Goal: Find contact information: Find contact information

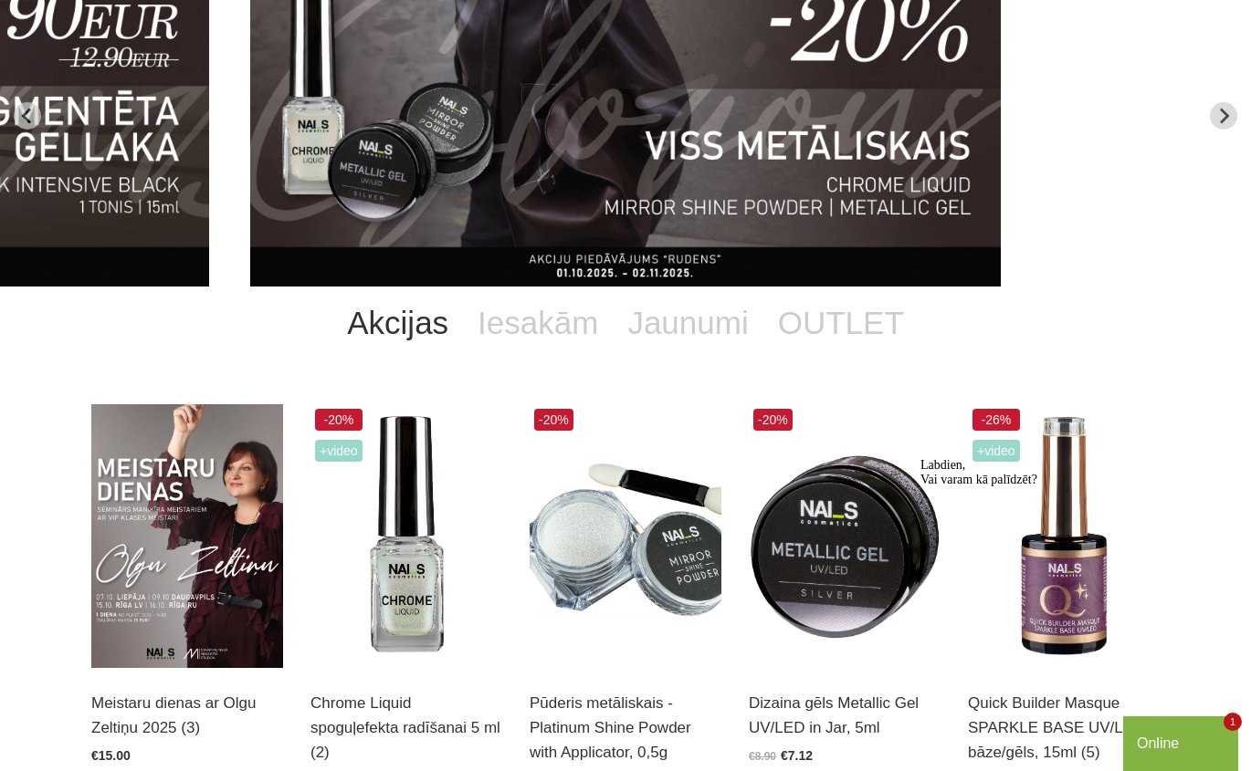
click at [1198, 750] on div "Online" at bounding box center [1181, 744] width 88 height 22
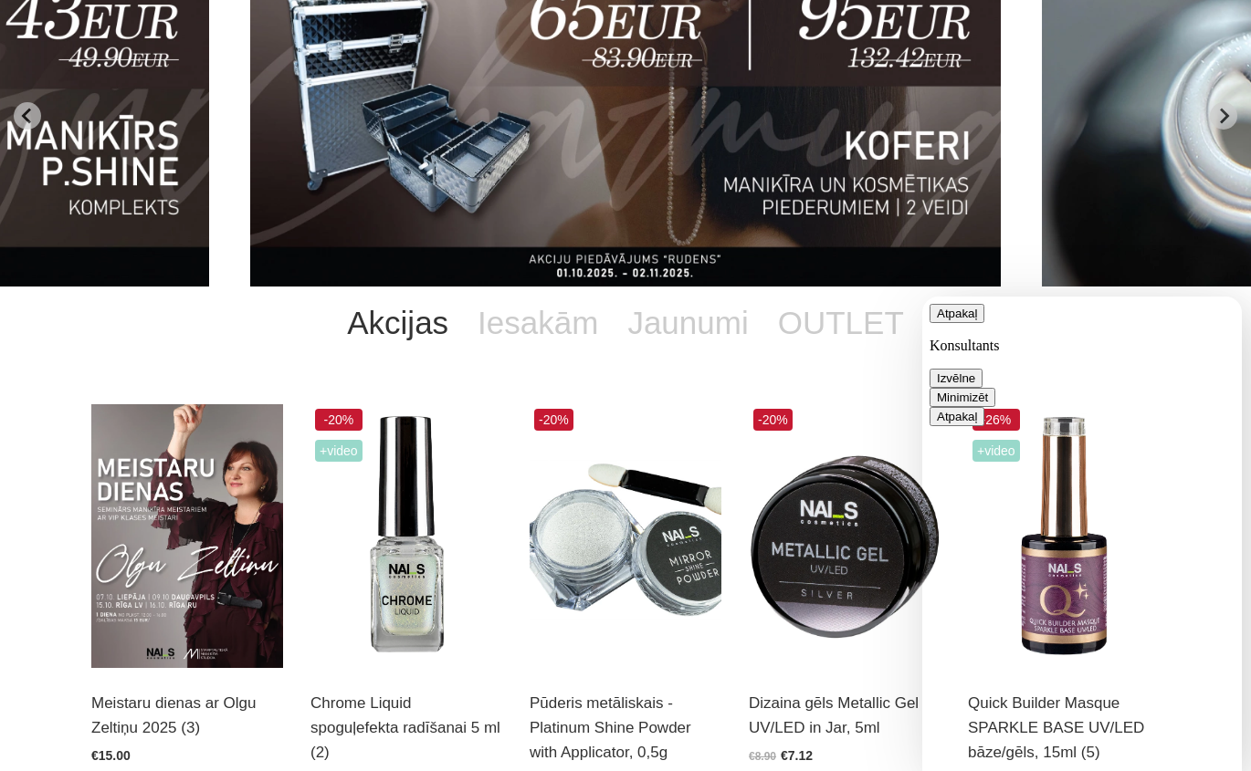
type textarea "vai Liepājā veikals ir atvērts"
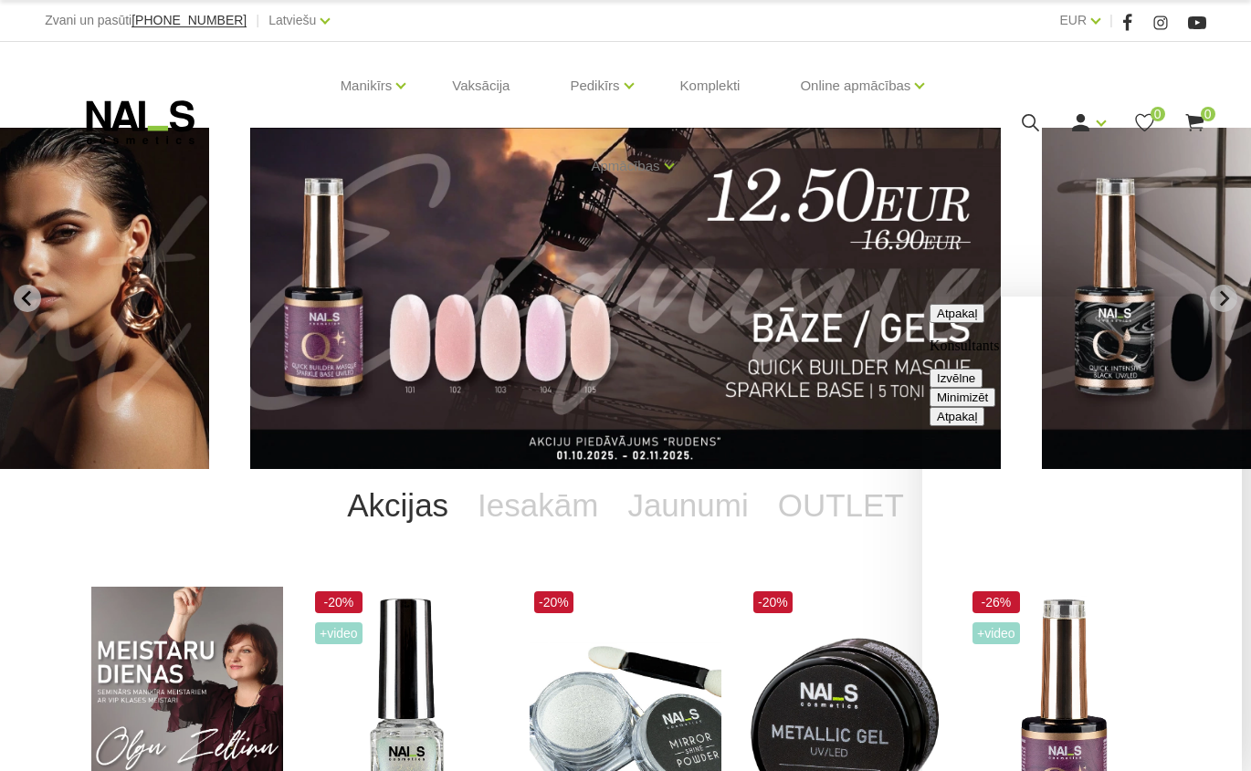
click at [995, 388] on button "Minimizēt" at bounding box center [962, 397] width 66 height 19
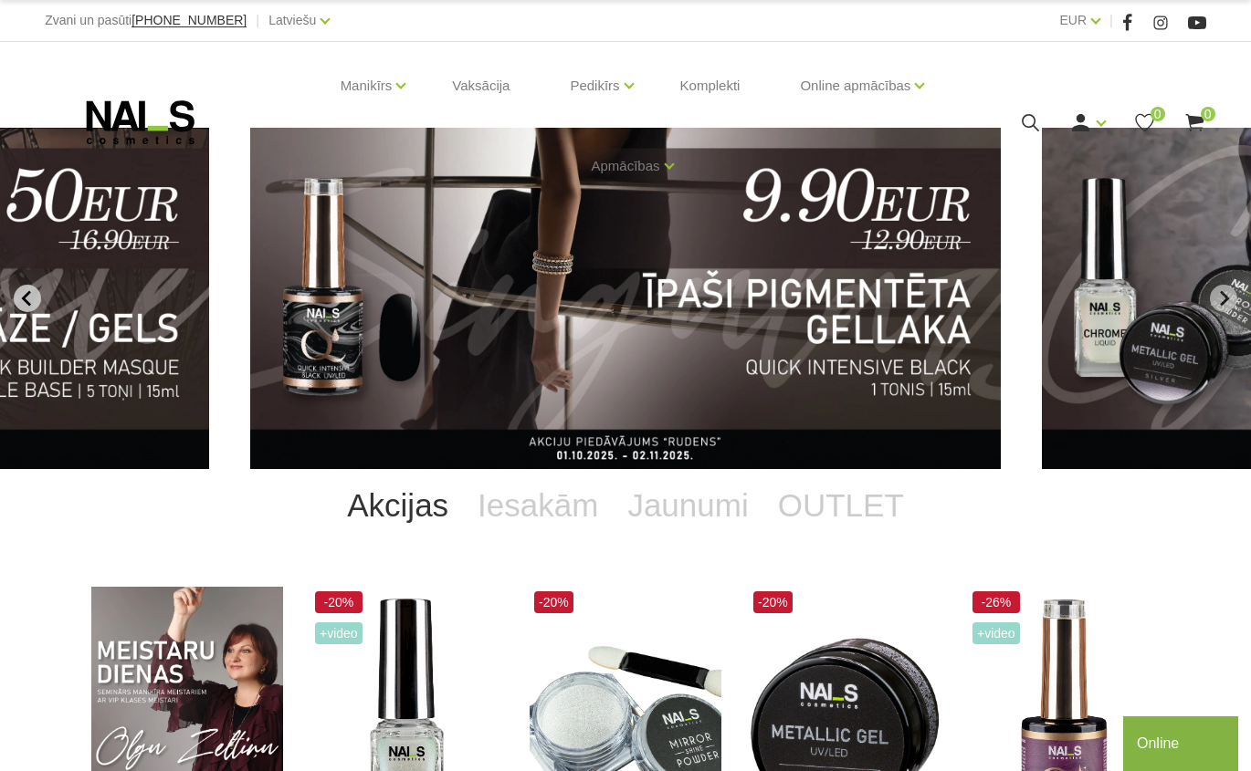
click at [36, 303] on button "Previous slide" at bounding box center [27, 298] width 27 height 27
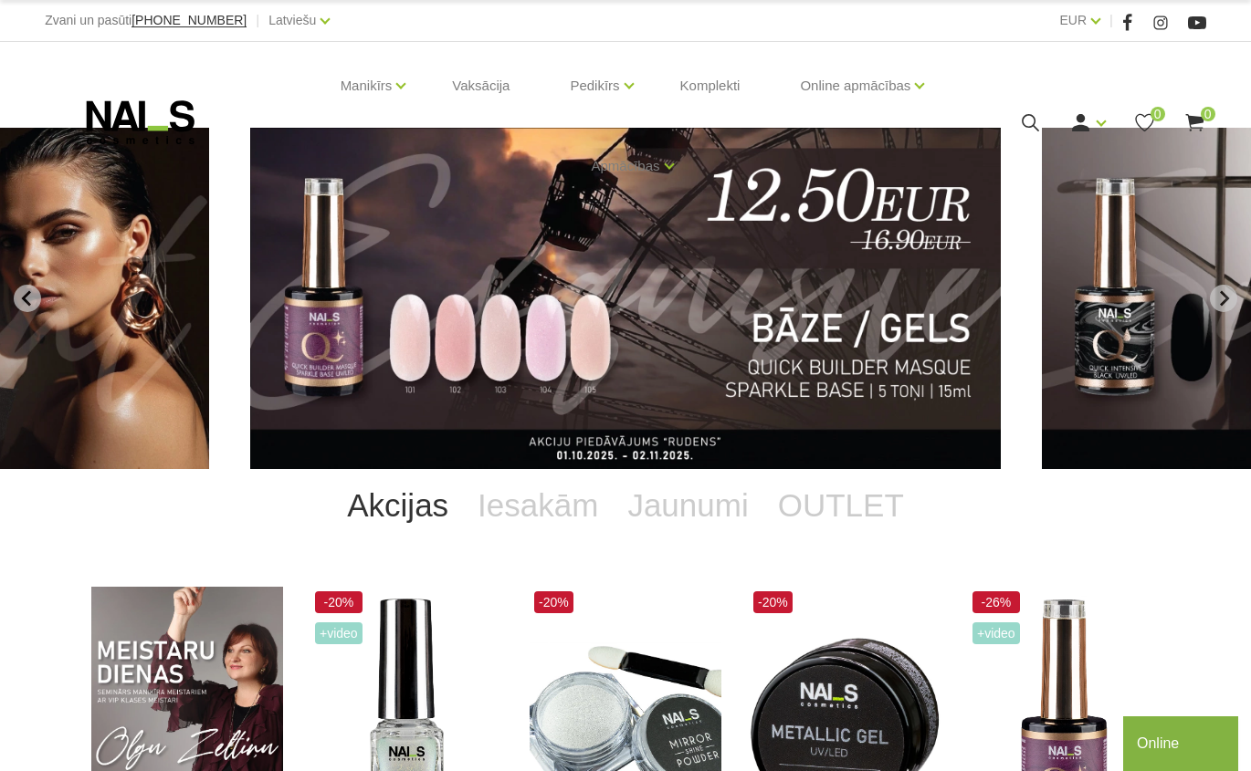
click at [551, 343] on img "3 of 12" at bounding box center [625, 298] width 750 height 341
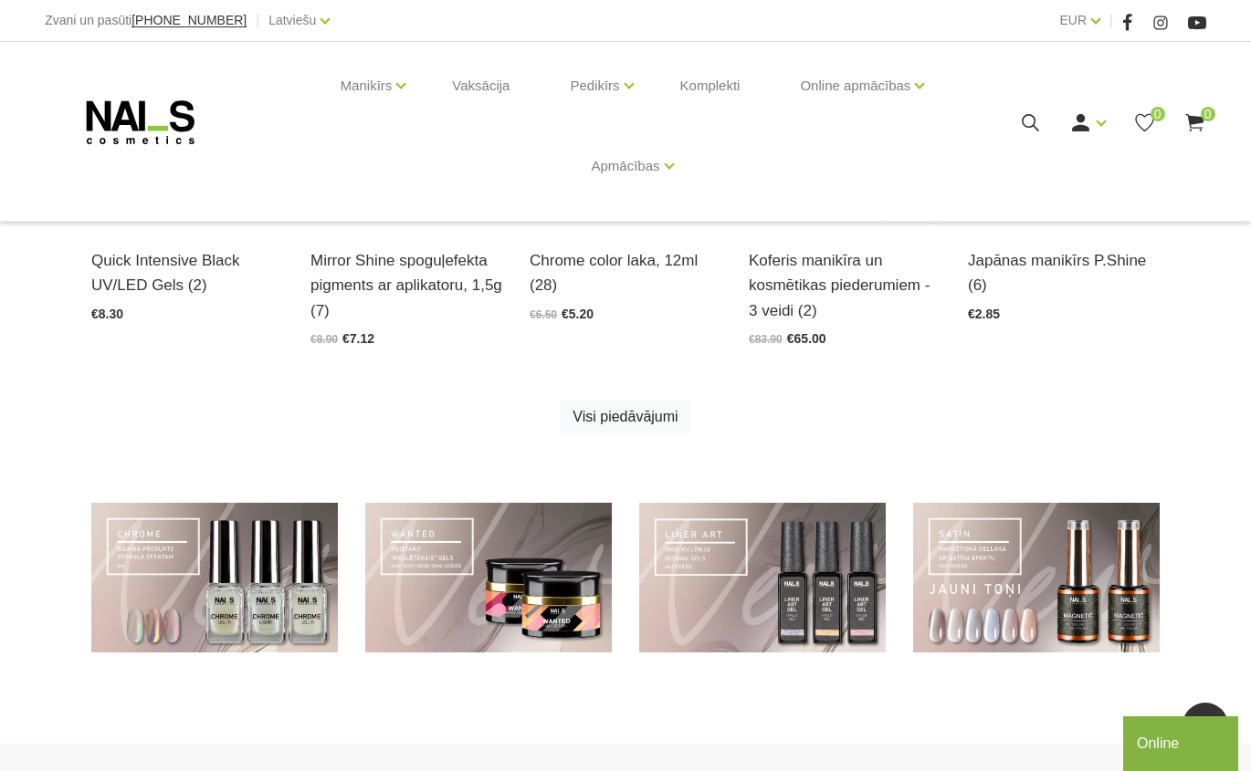
scroll to position [1096, 0]
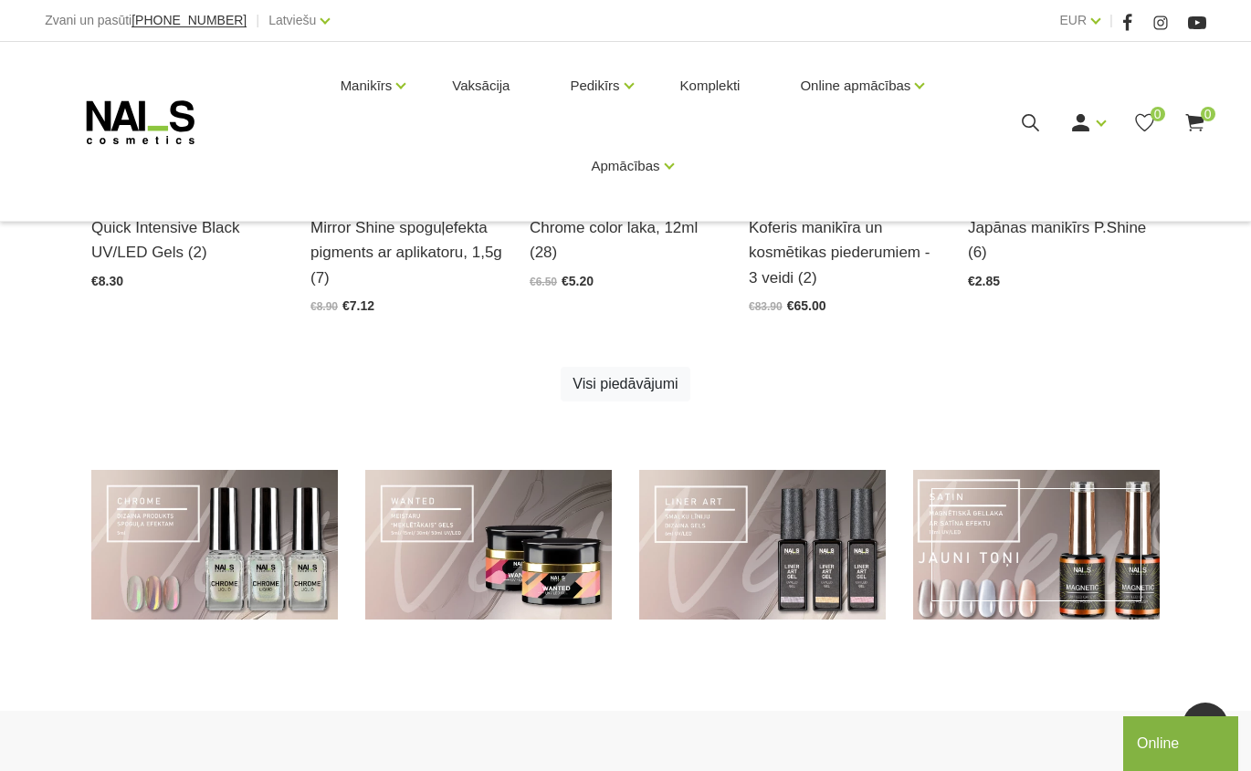
click at [1053, 570] on link at bounding box center [1036, 545] width 247 height 151
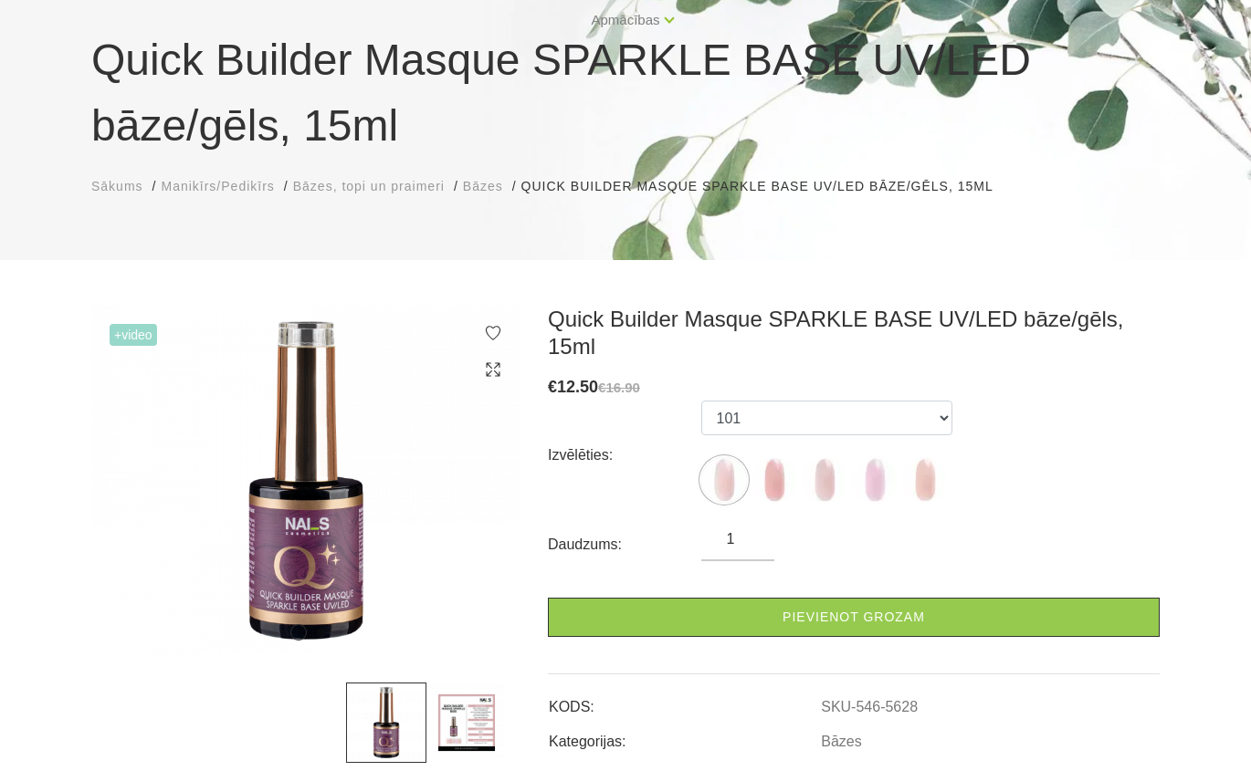
scroll to position [183, 0]
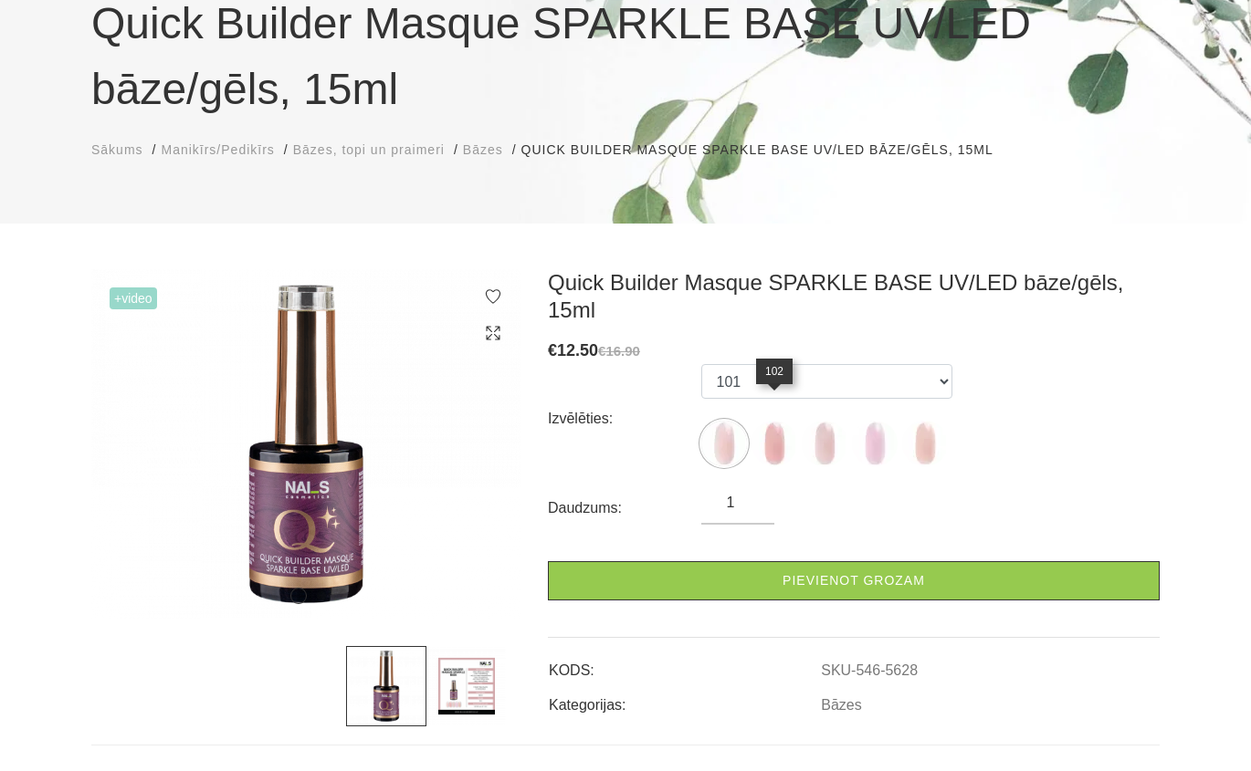
click at [764, 428] on img at bounding box center [774, 444] width 46 height 46
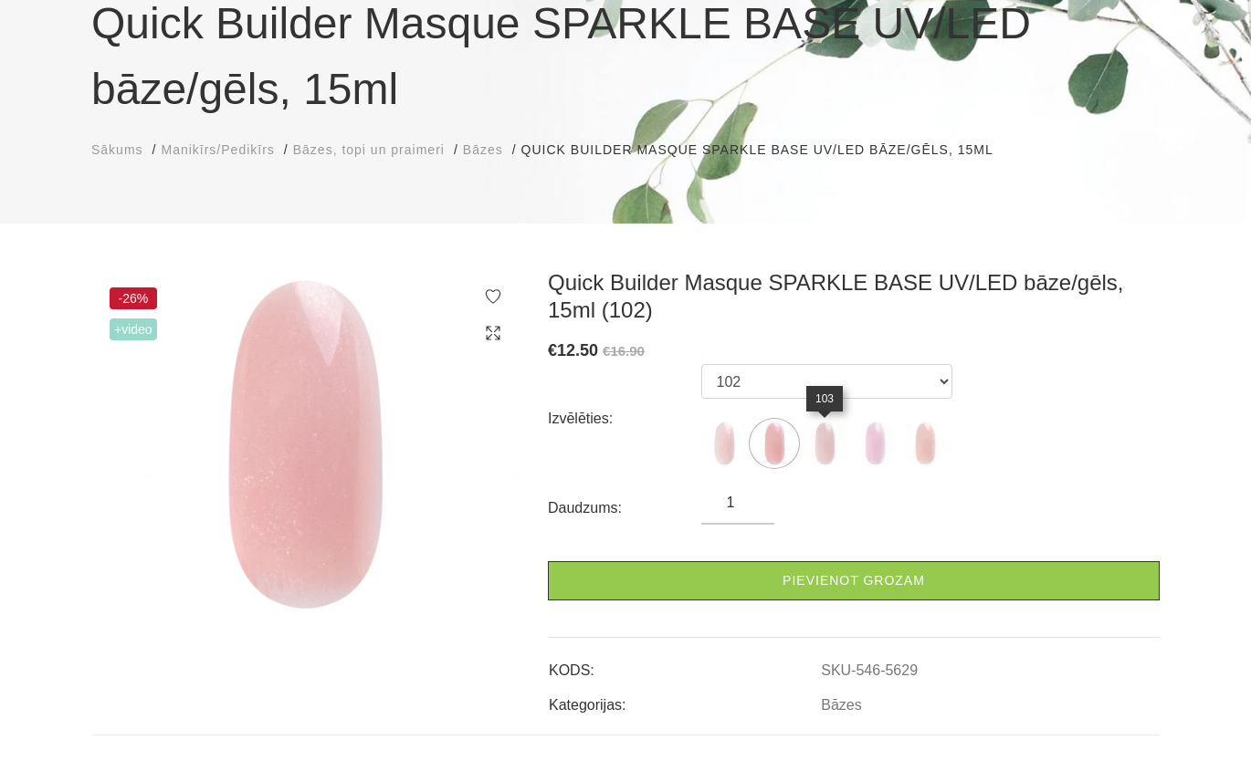
click at [834, 435] on img at bounding box center [825, 444] width 46 height 46
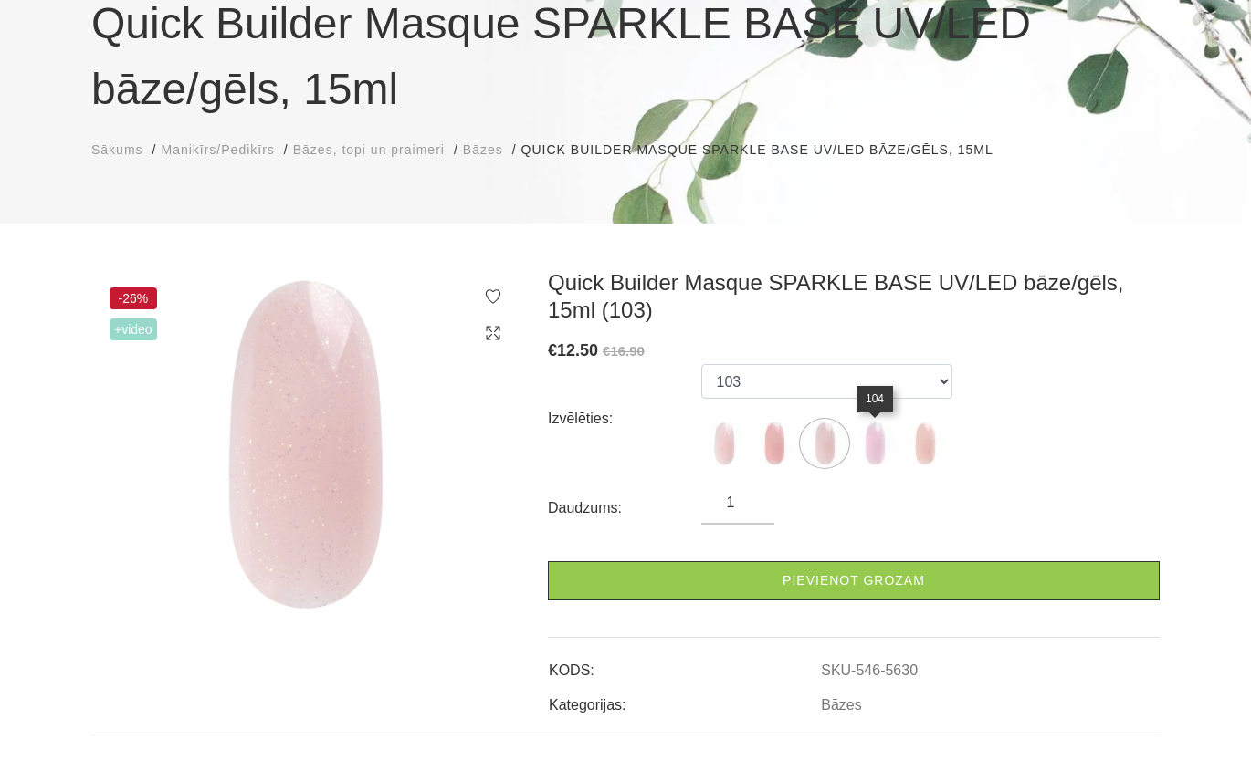
click at [873, 448] on img at bounding box center [875, 444] width 46 height 46
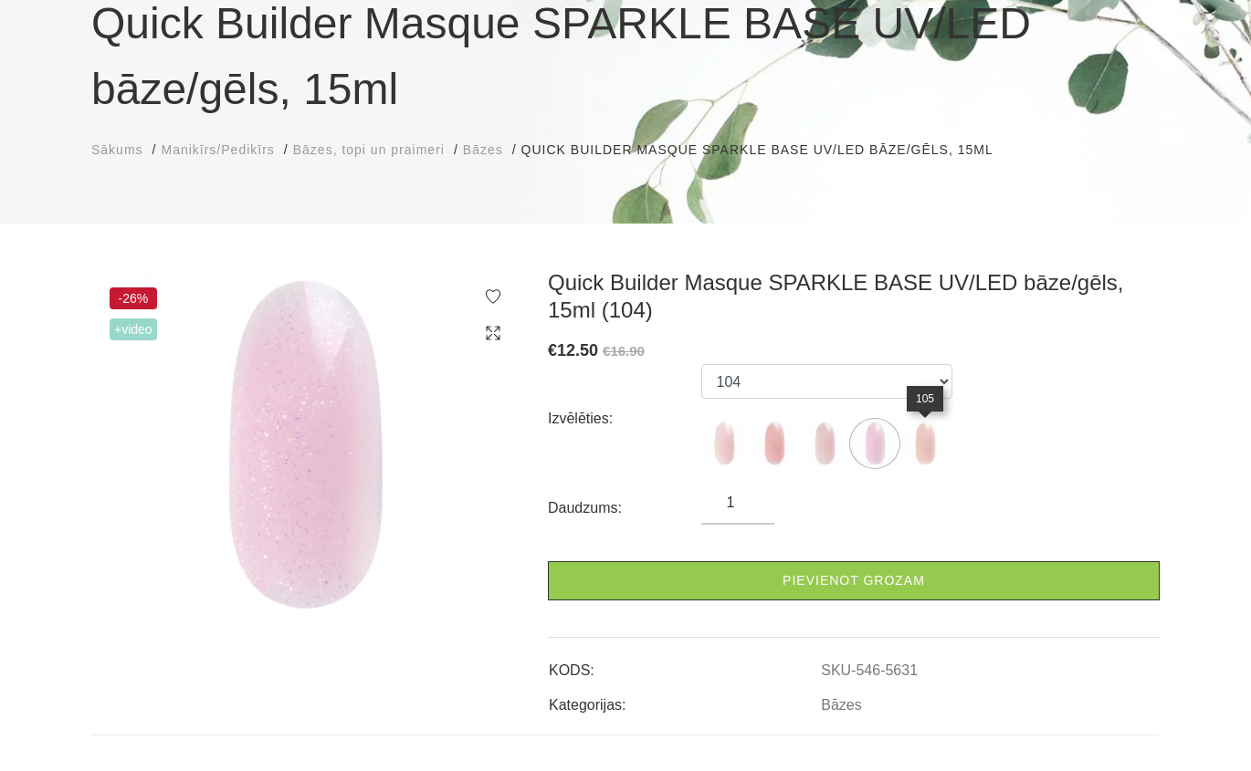
click at [918, 444] on img at bounding box center [925, 444] width 46 height 46
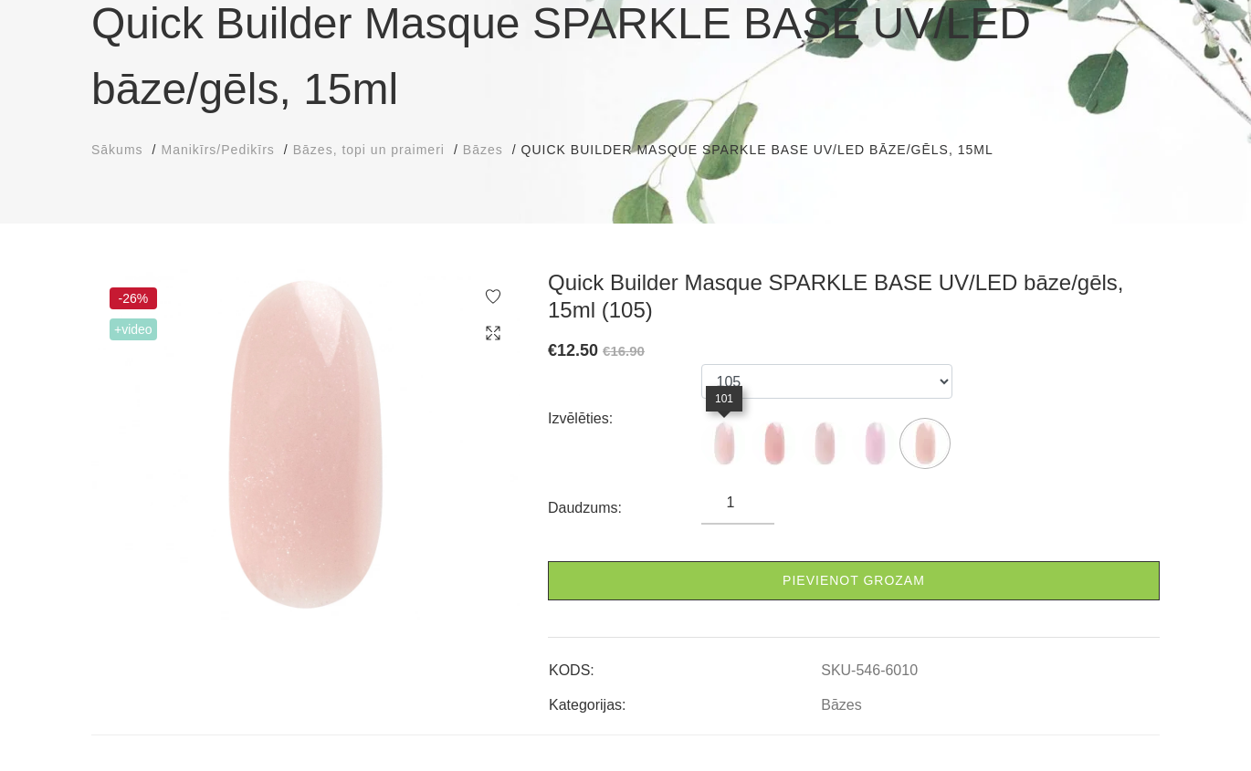
click at [731, 449] on img at bounding box center [724, 444] width 46 height 46
select select "5628"
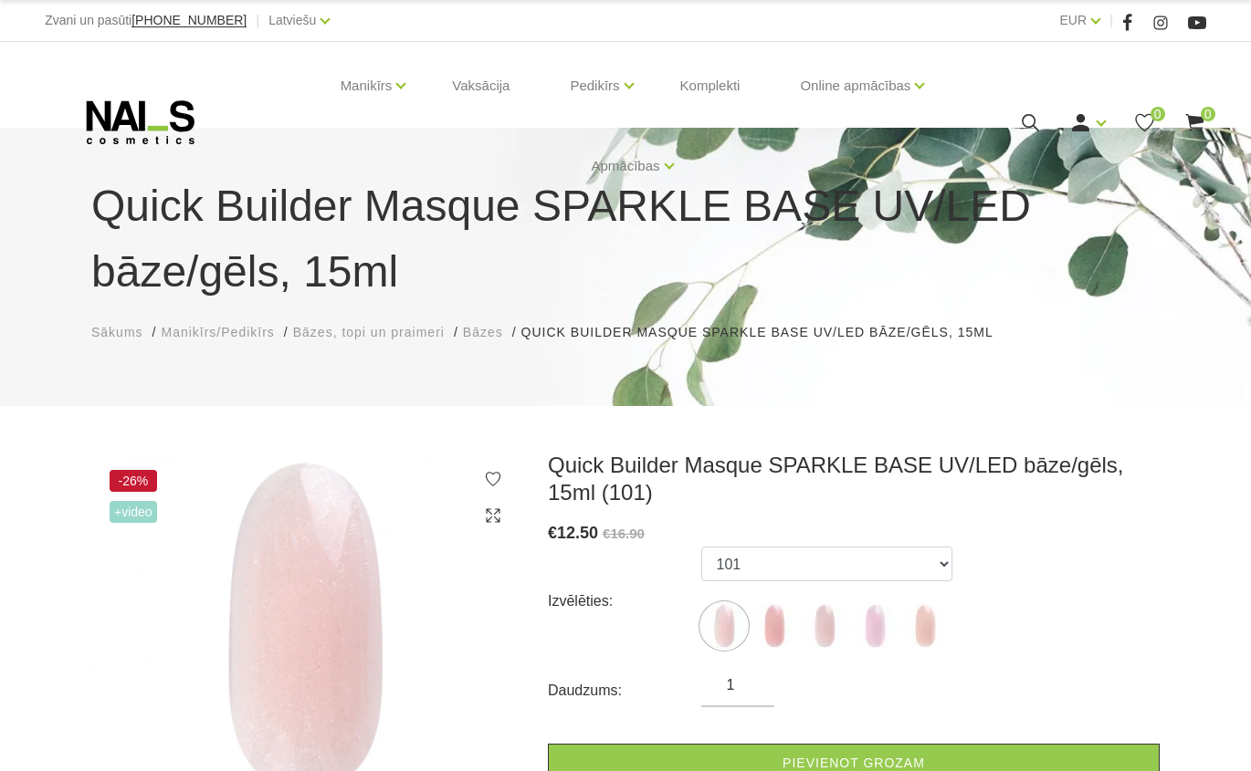
scroll to position [91, 0]
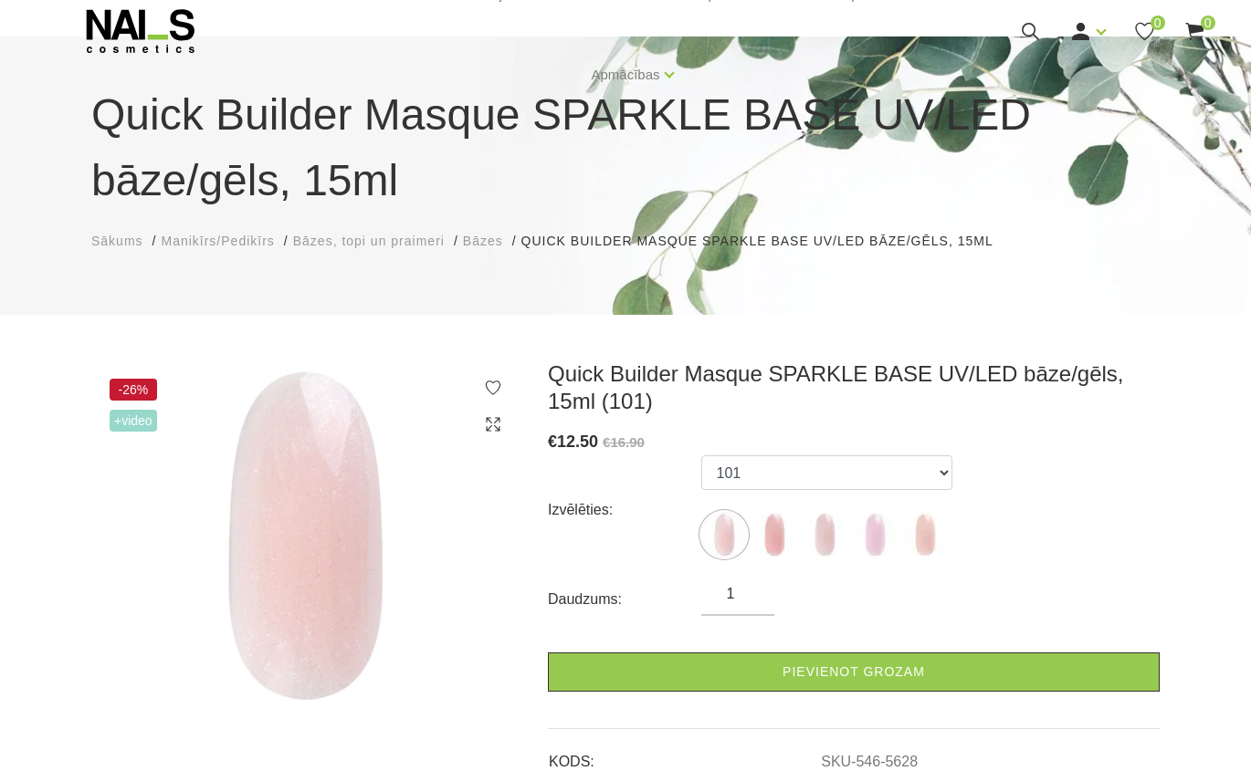
click at [488, 243] on span "Bāzes" at bounding box center [483, 241] width 40 height 15
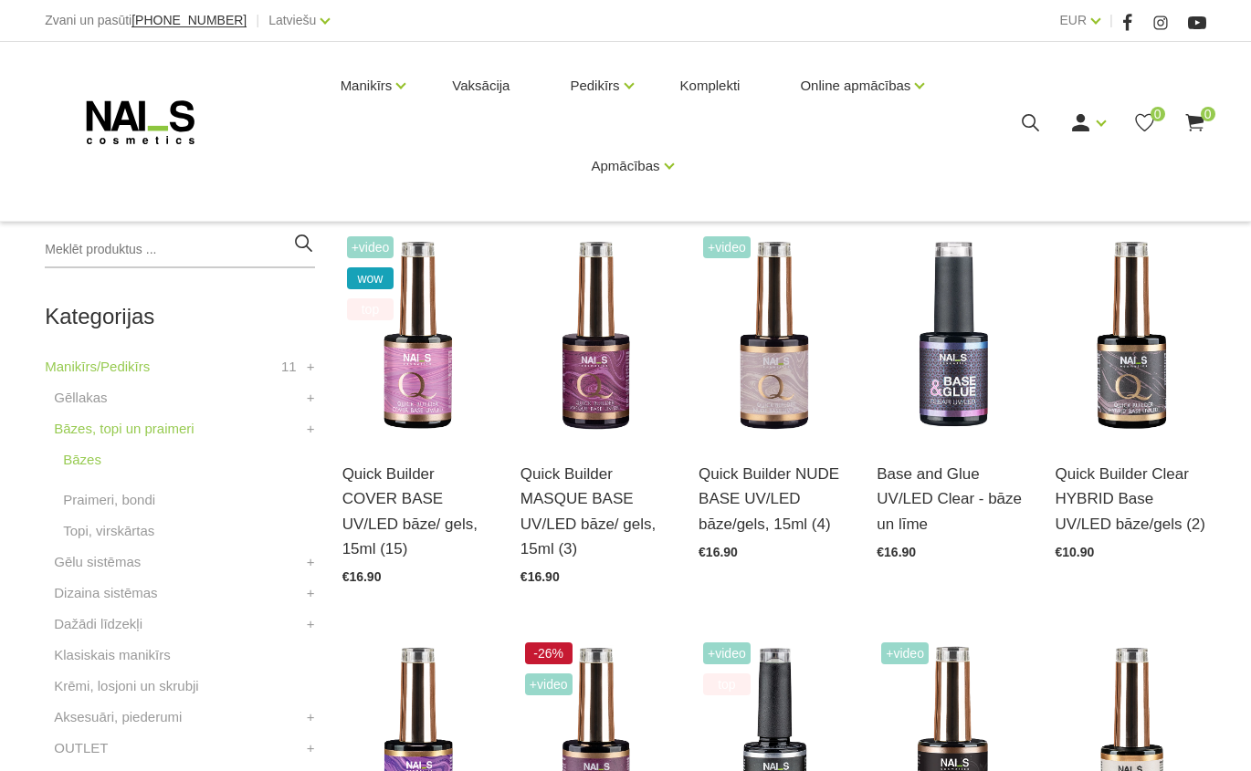
scroll to position [365, 0]
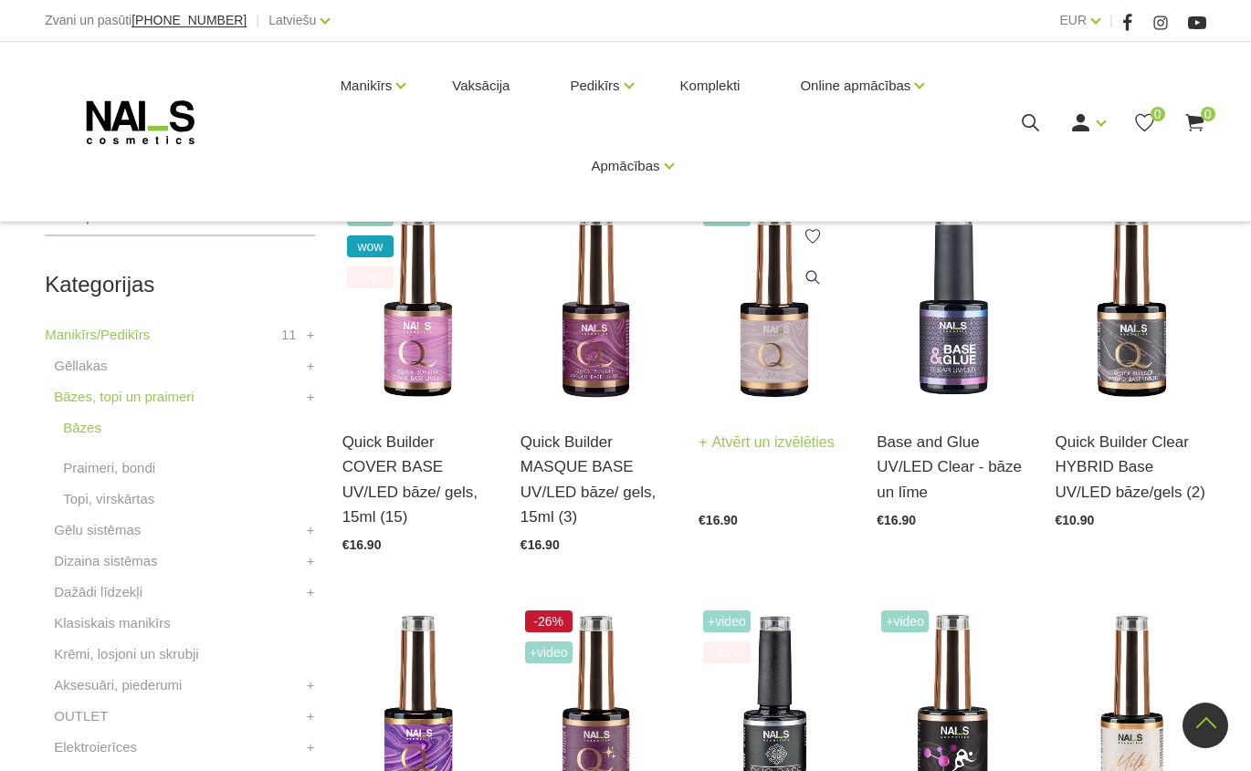
click at [771, 341] on img at bounding box center [773, 303] width 151 height 207
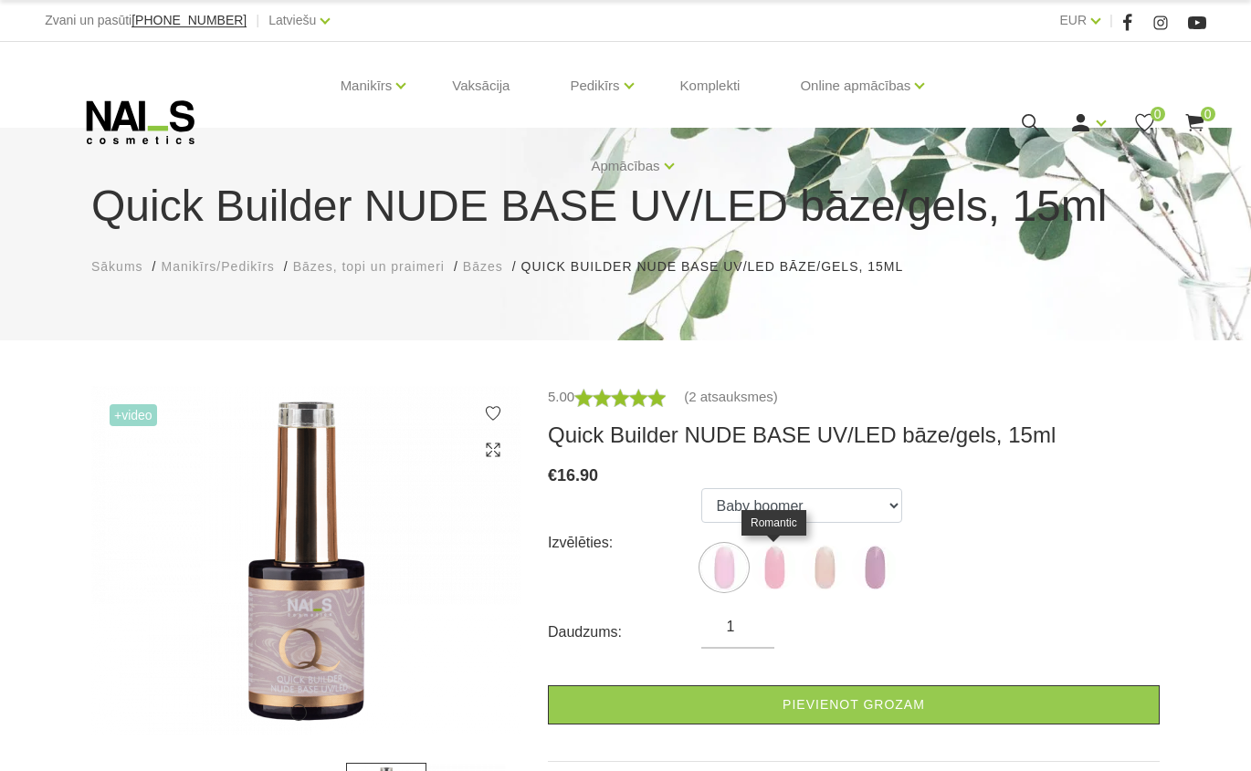
click at [782, 567] on img at bounding box center [774, 568] width 46 height 46
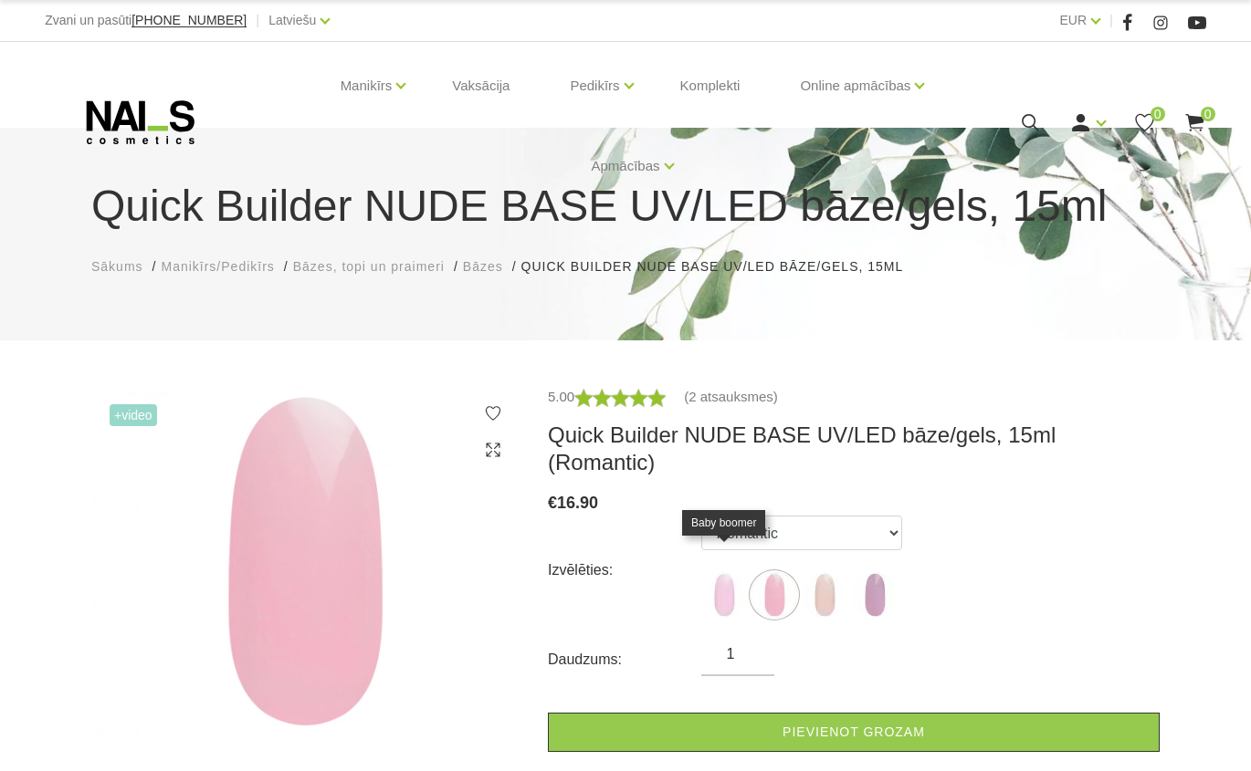
click at [720, 572] on img at bounding box center [724, 595] width 46 height 46
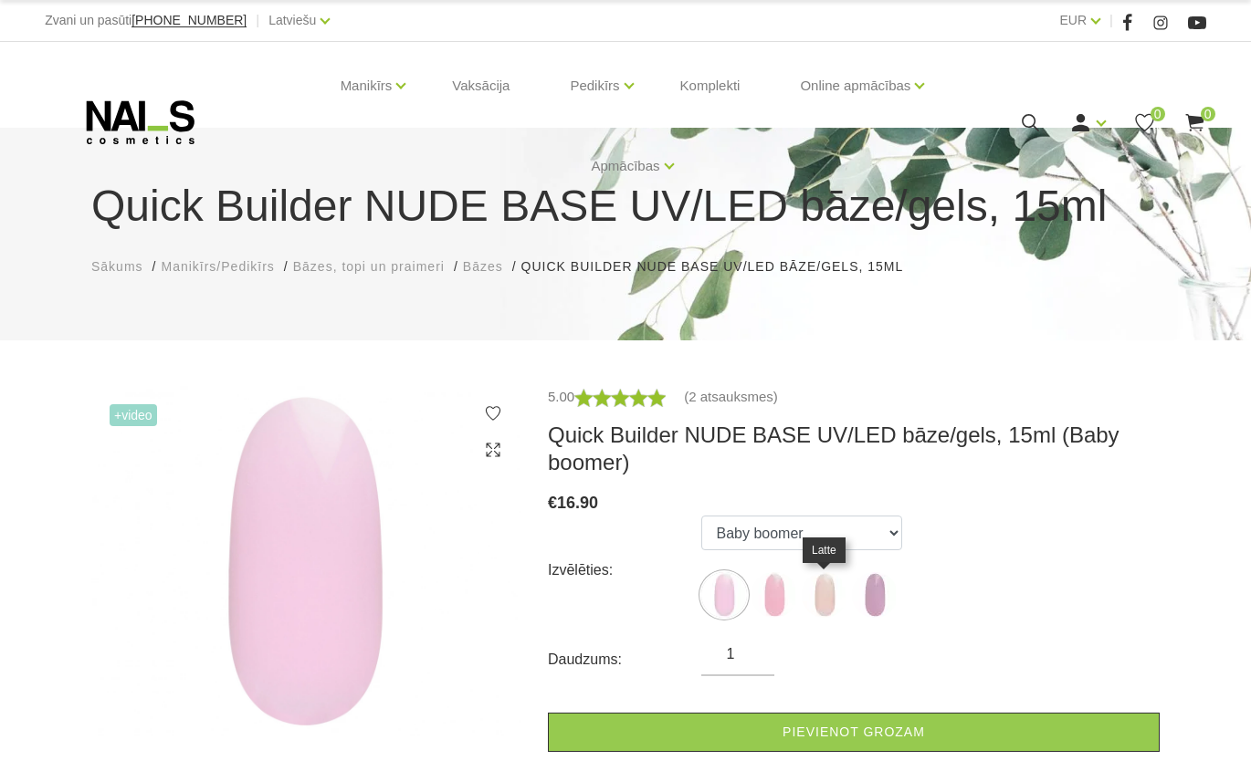
click at [825, 595] on img at bounding box center [825, 595] width 46 height 46
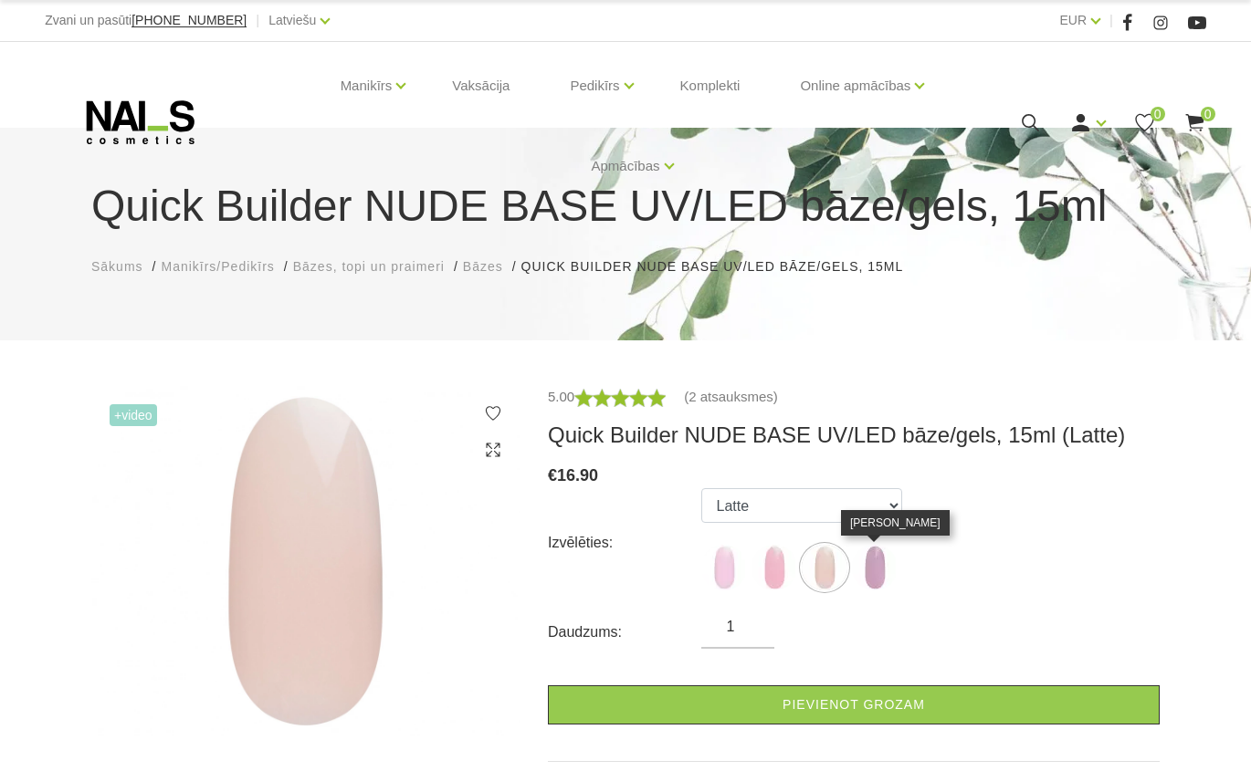
click at [883, 564] on img at bounding box center [875, 568] width 46 height 46
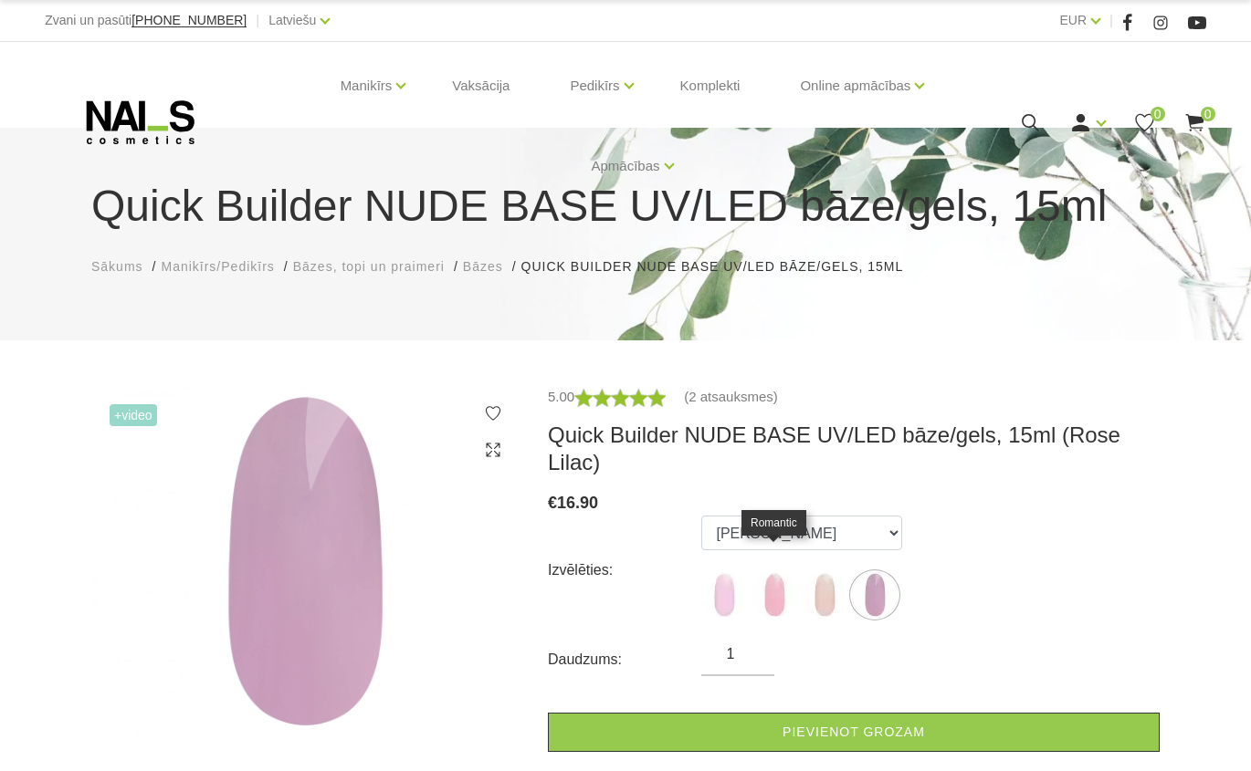
click at [788, 579] on img at bounding box center [774, 595] width 46 height 46
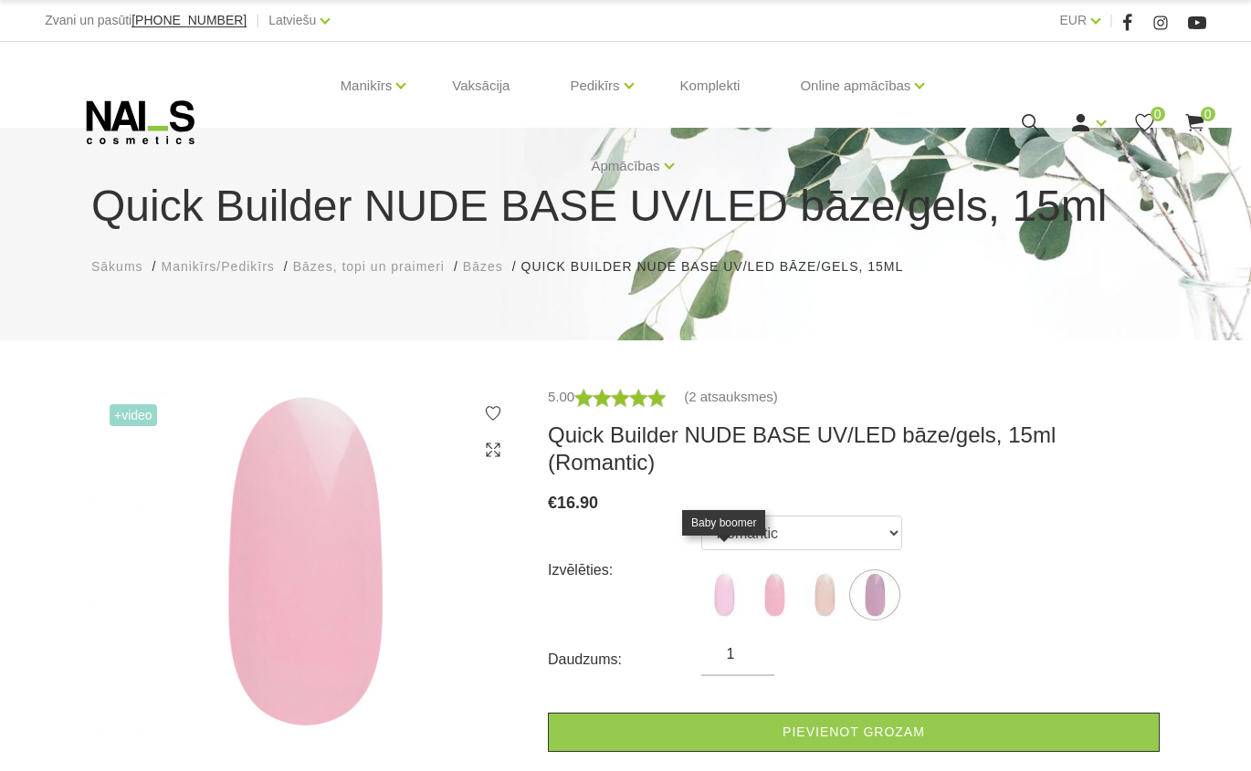
click at [733, 579] on img at bounding box center [724, 595] width 46 height 46
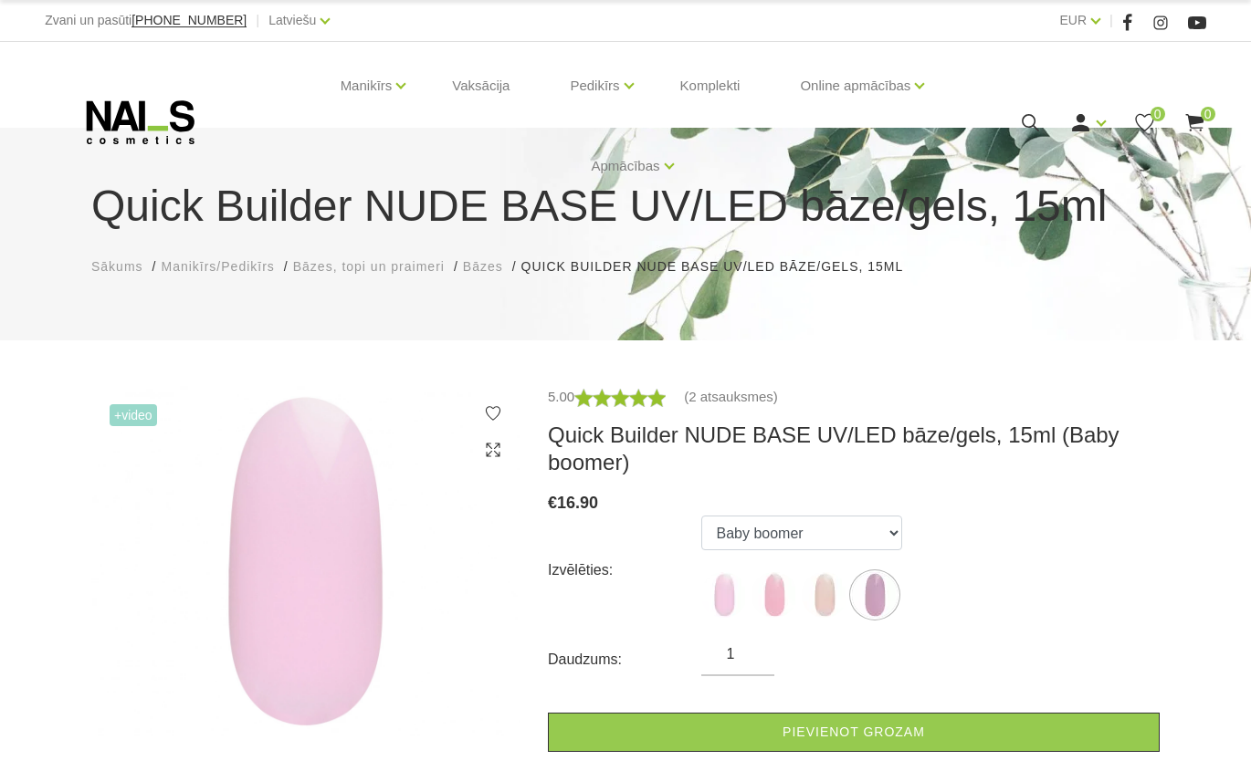
click at [725, 593] on img at bounding box center [724, 595] width 46 height 46
click at [720, 603] on img at bounding box center [724, 595] width 46 height 46
click at [767, 598] on img at bounding box center [774, 595] width 46 height 46
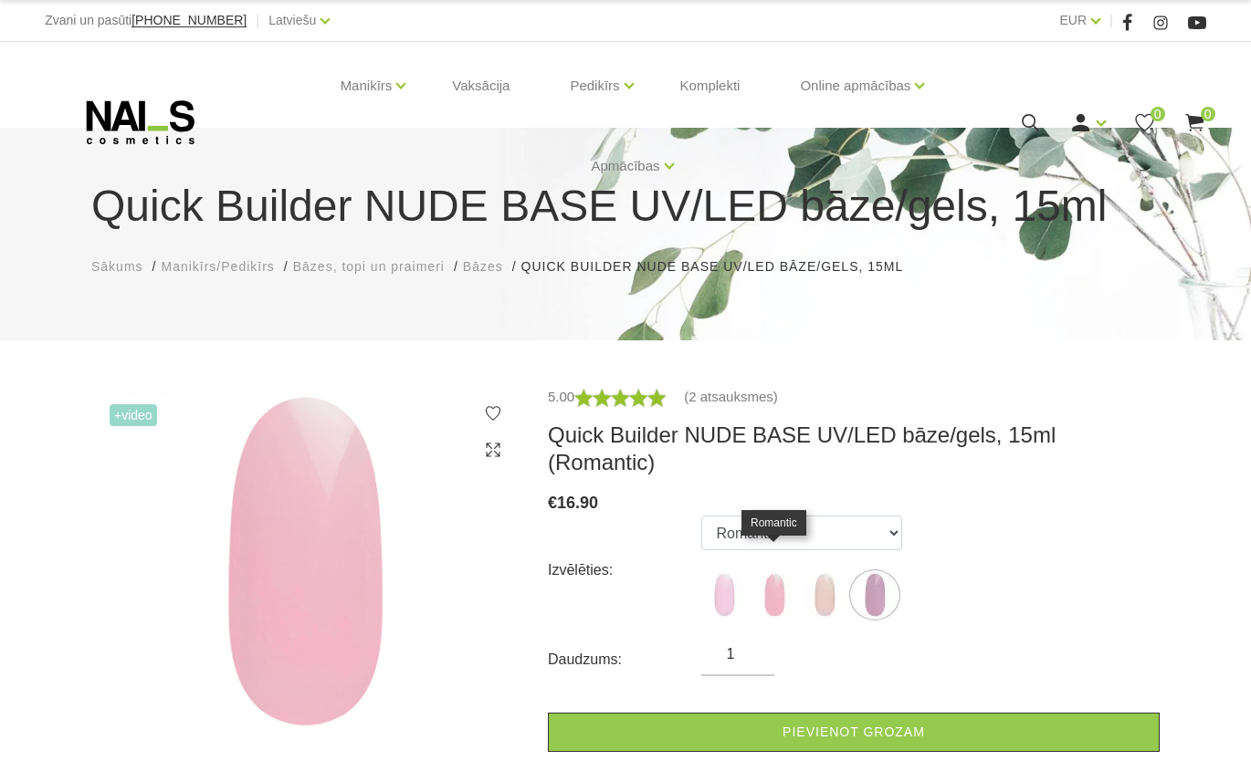
click at [767, 576] on img at bounding box center [774, 595] width 46 height 46
click at [740, 394] on link "(2 atsauksmes)" at bounding box center [731, 397] width 94 height 22
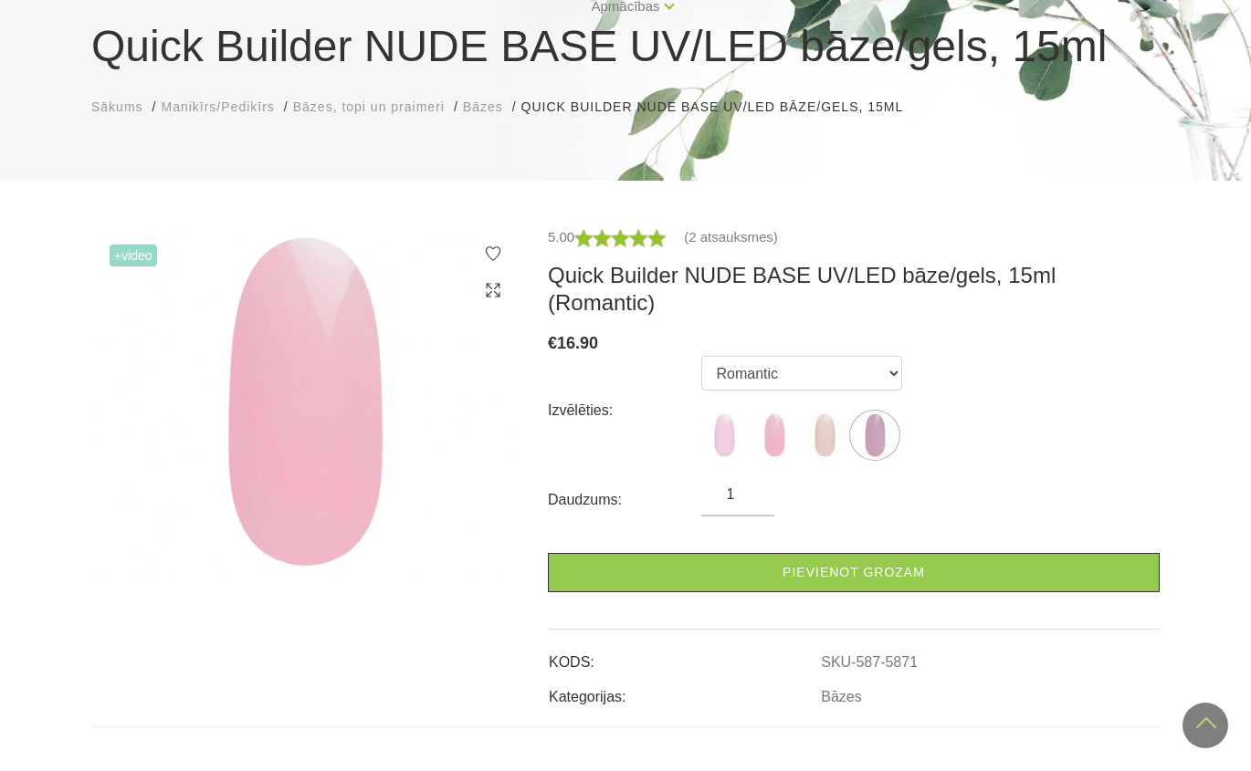
scroll to position [112, 0]
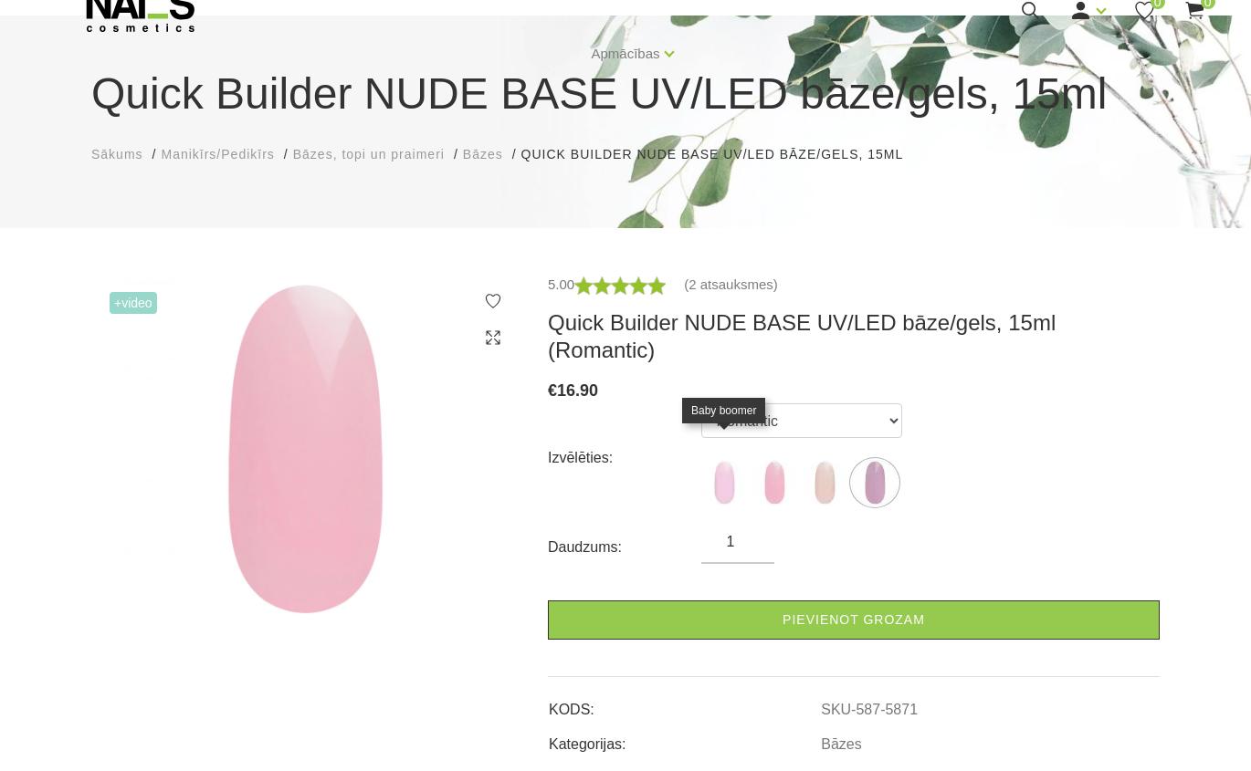
click at [730, 460] on img at bounding box center [724, 483] width 46 height 46
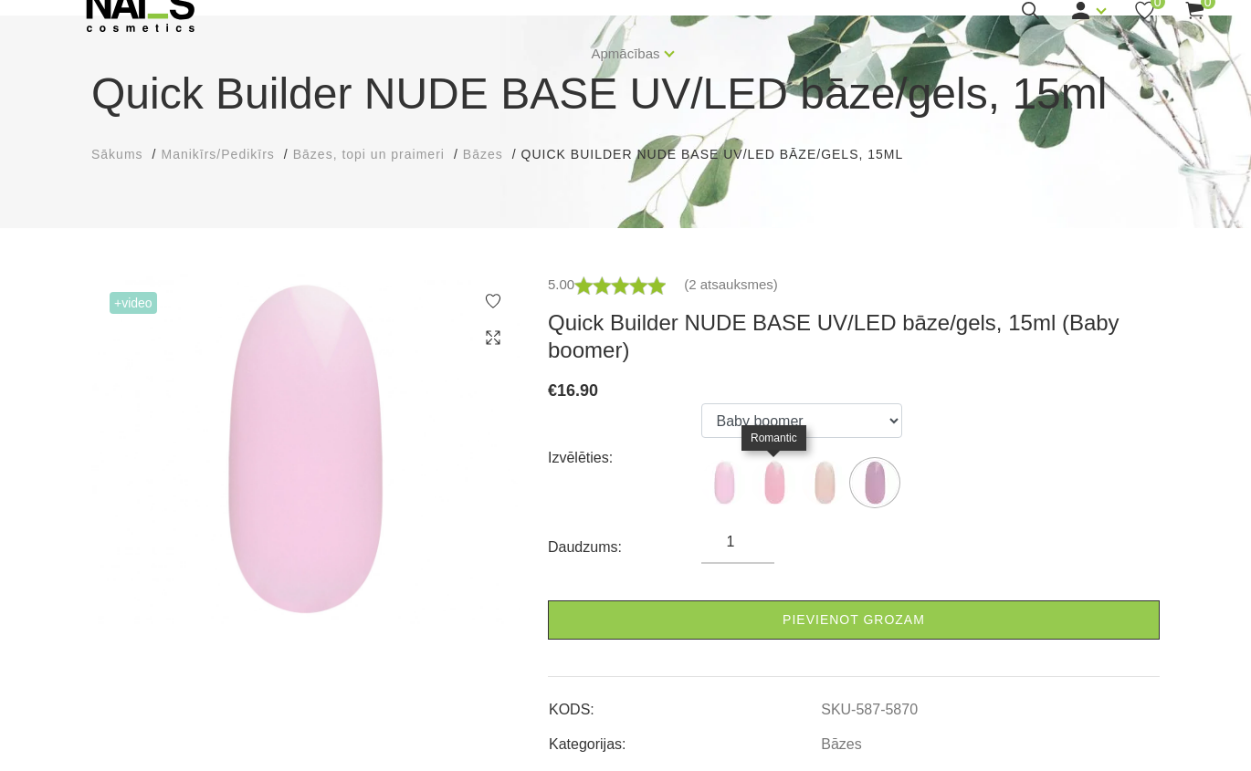
click at [775, 478] on img at bounding box center [774, 483] width 46 height 46
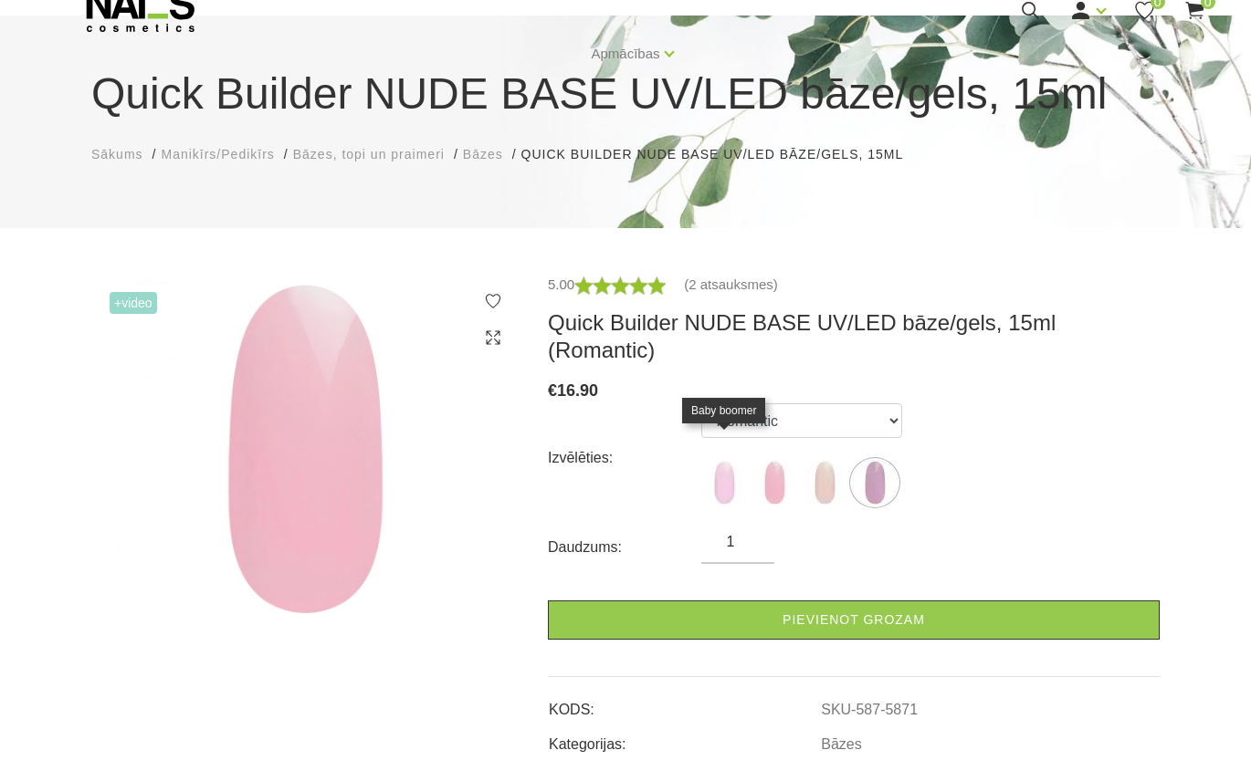
click at [720, 471] on img at bounding box center [724, 483] width 46 height 46
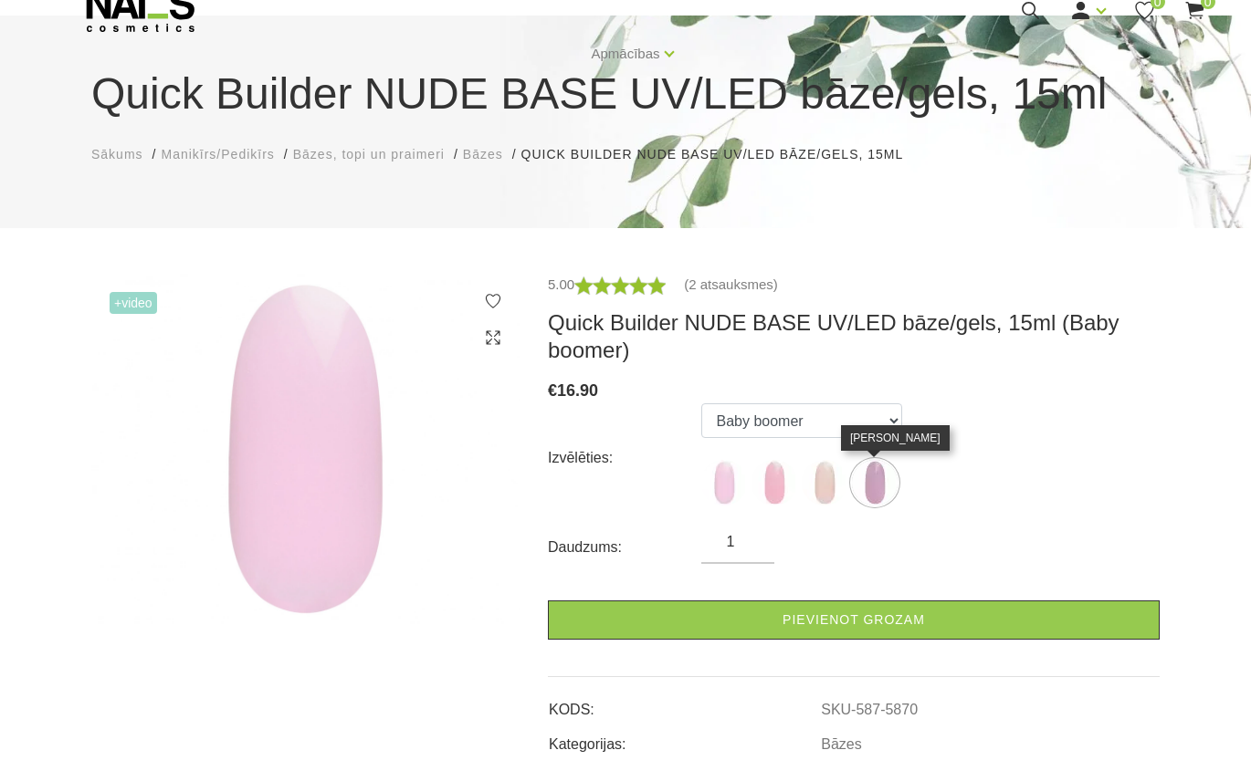
click at [894, 485] on img at bounding box center [875, 483] width 46 height 46
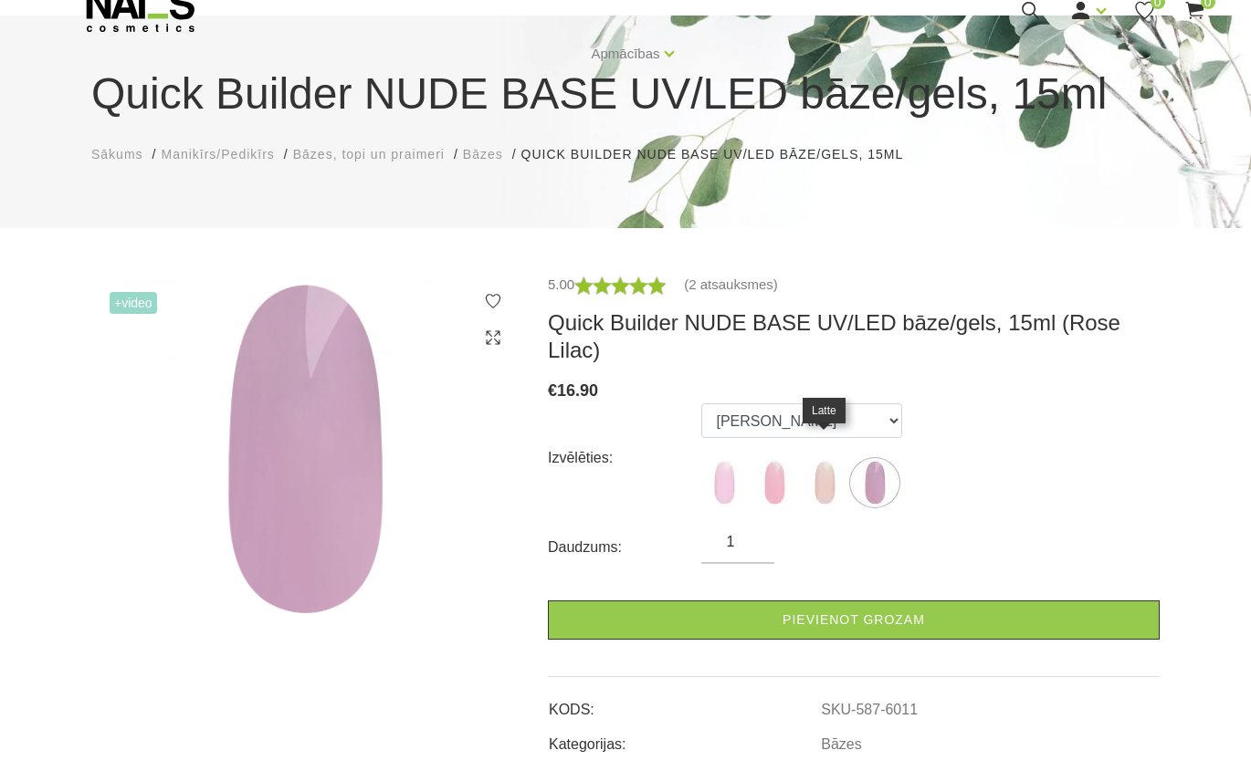
click at [818, 465] on img at bounding box center [825, 483] width 46 height 46
select select "5872"
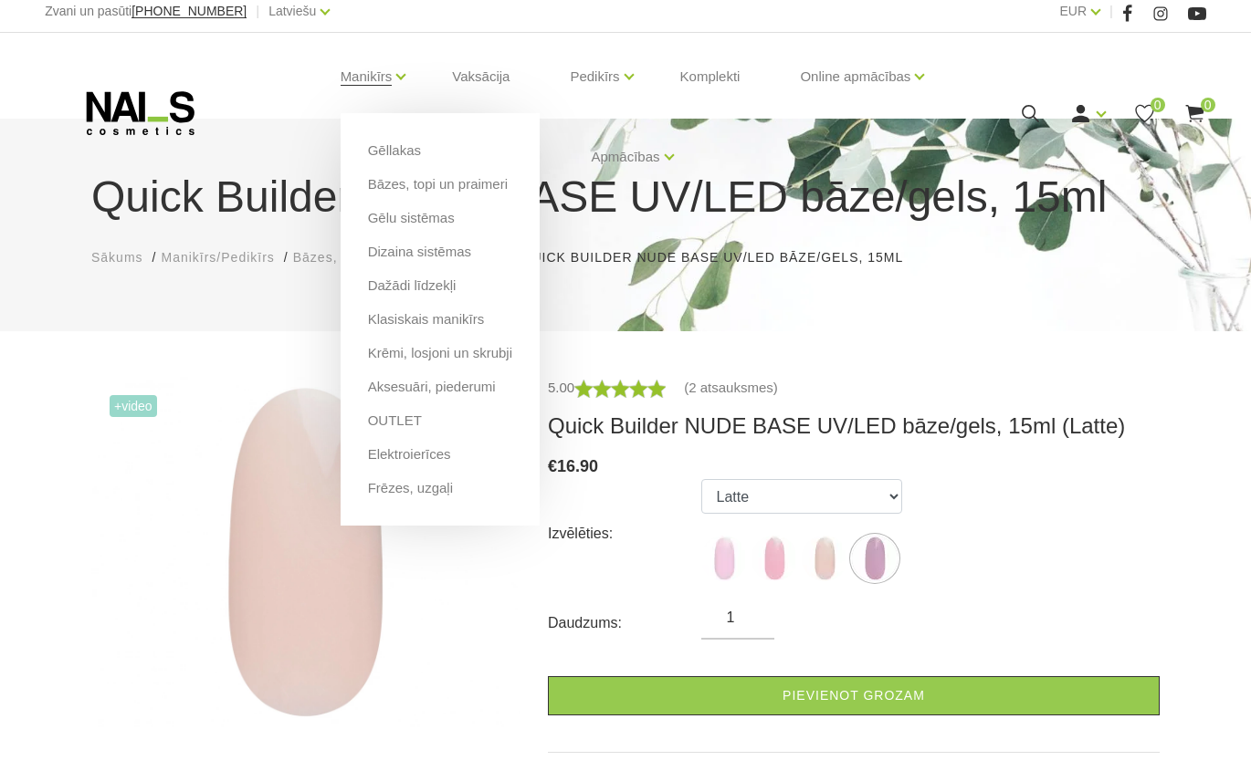
scroll to position [0, 0]
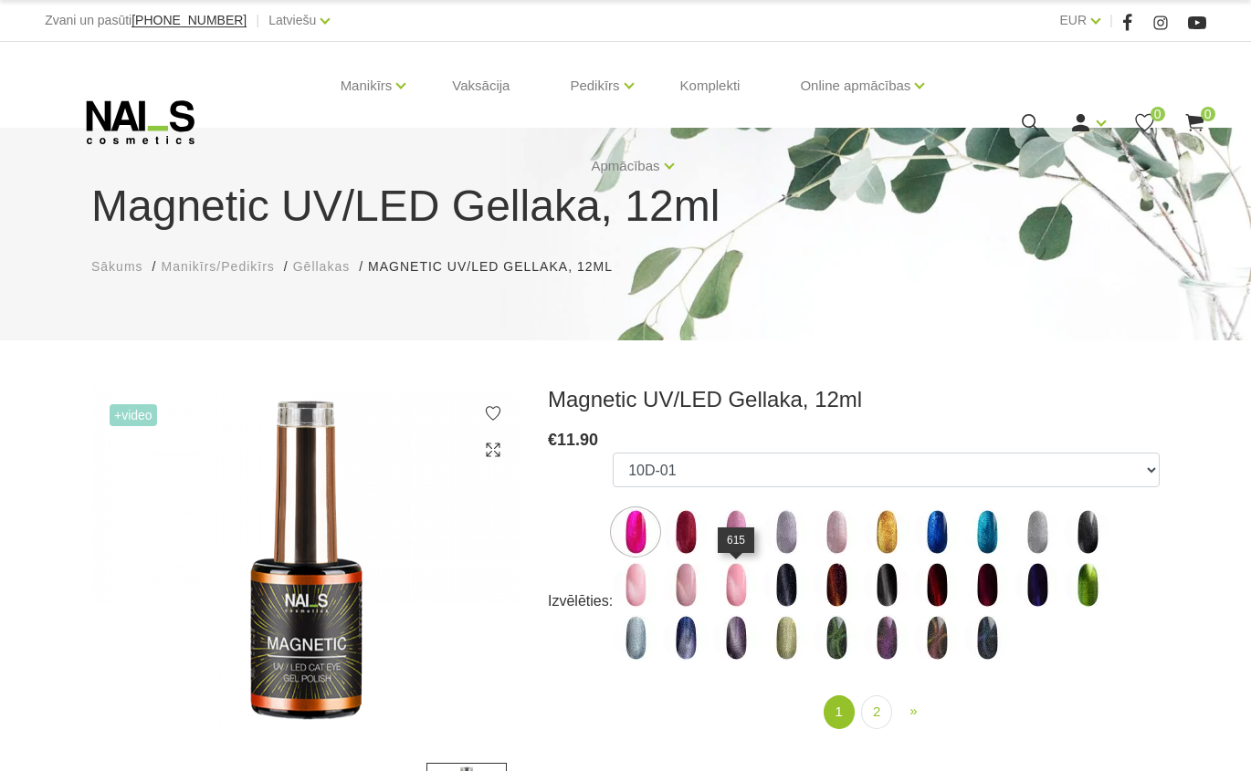
click at [739, 593] on img at bounding box center [736, 585] width 46 height 46
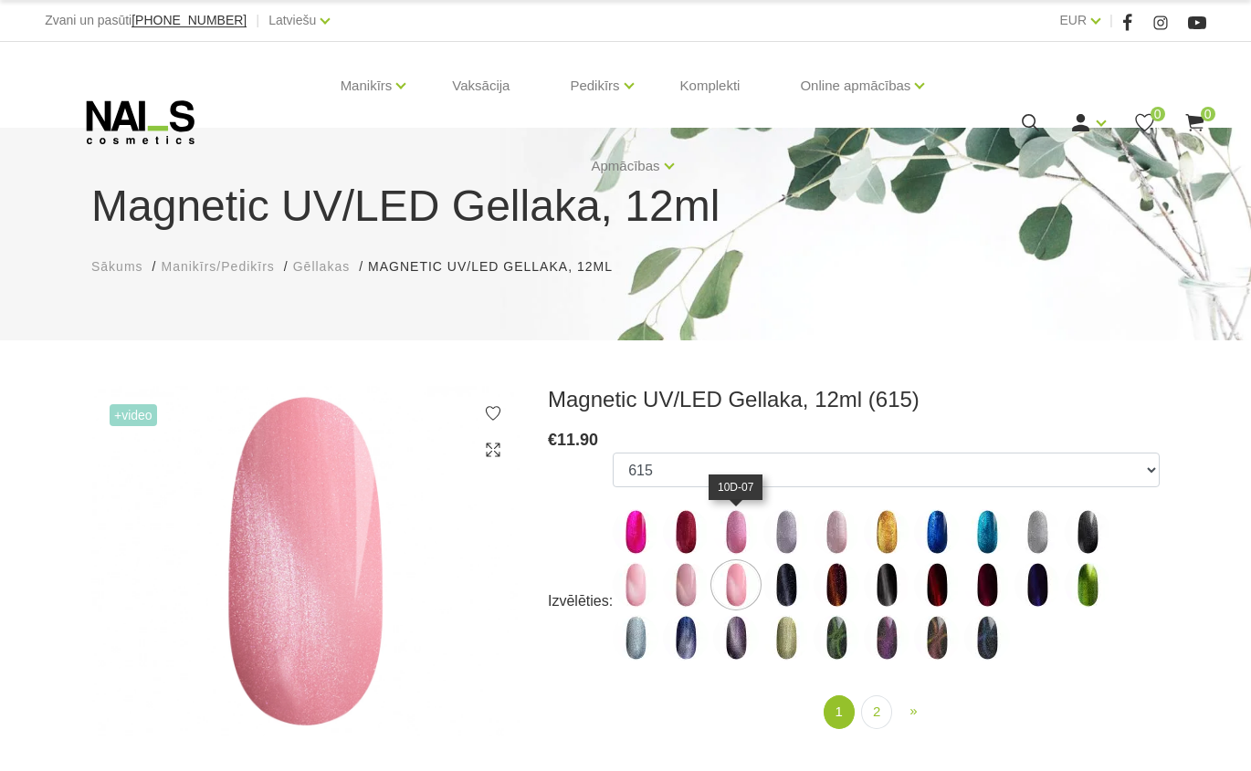
click at [744, 545] on img at bounding box center [736, 532] width 46 height 46
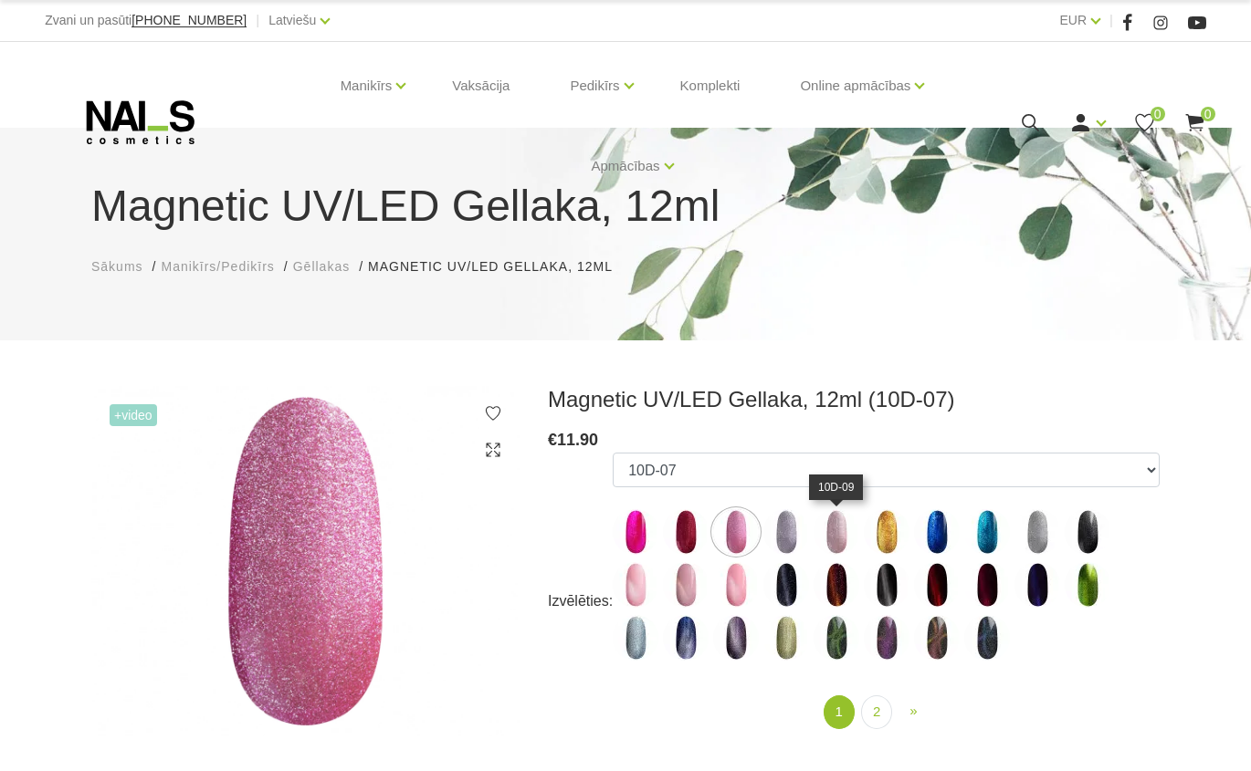
click at [848, 534] on img at bounding box center [836, 532] width 46 height 46
select select "5006"
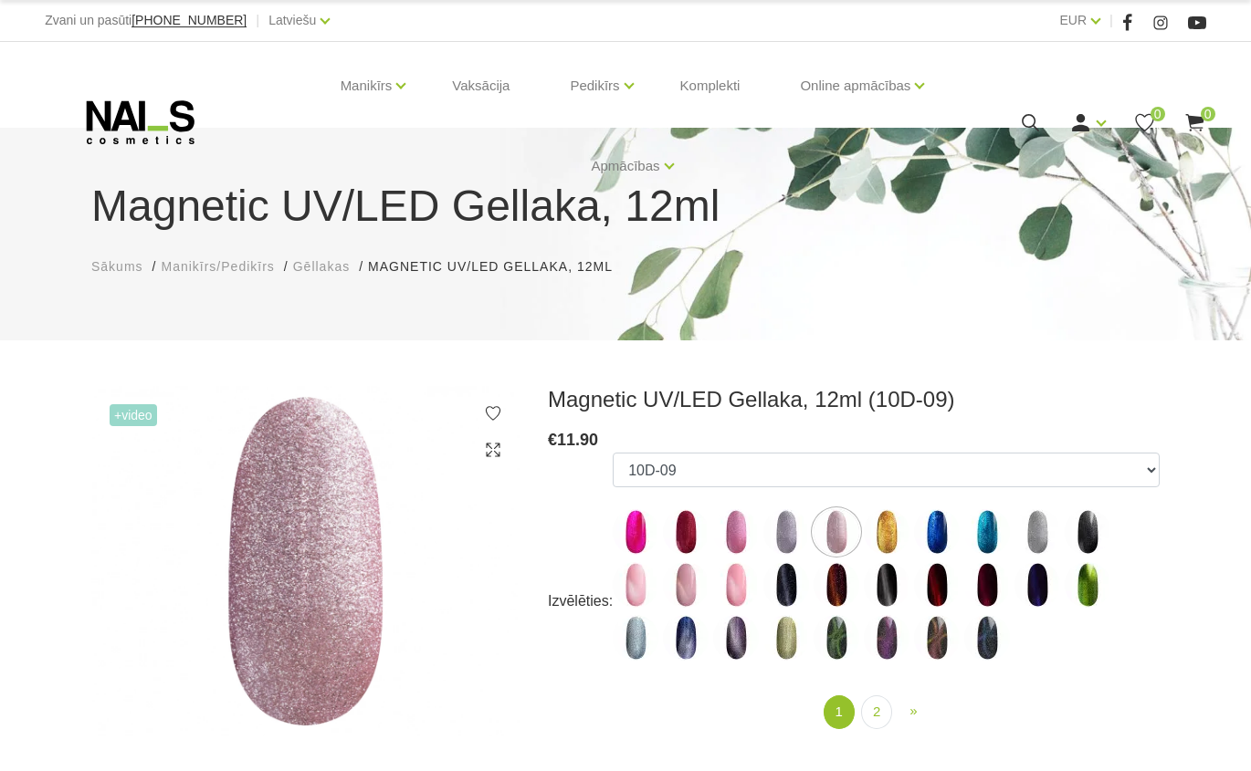
click at [305, 271] on span "Gēllakas" at bounding box center [321, 266] width 57 height 15
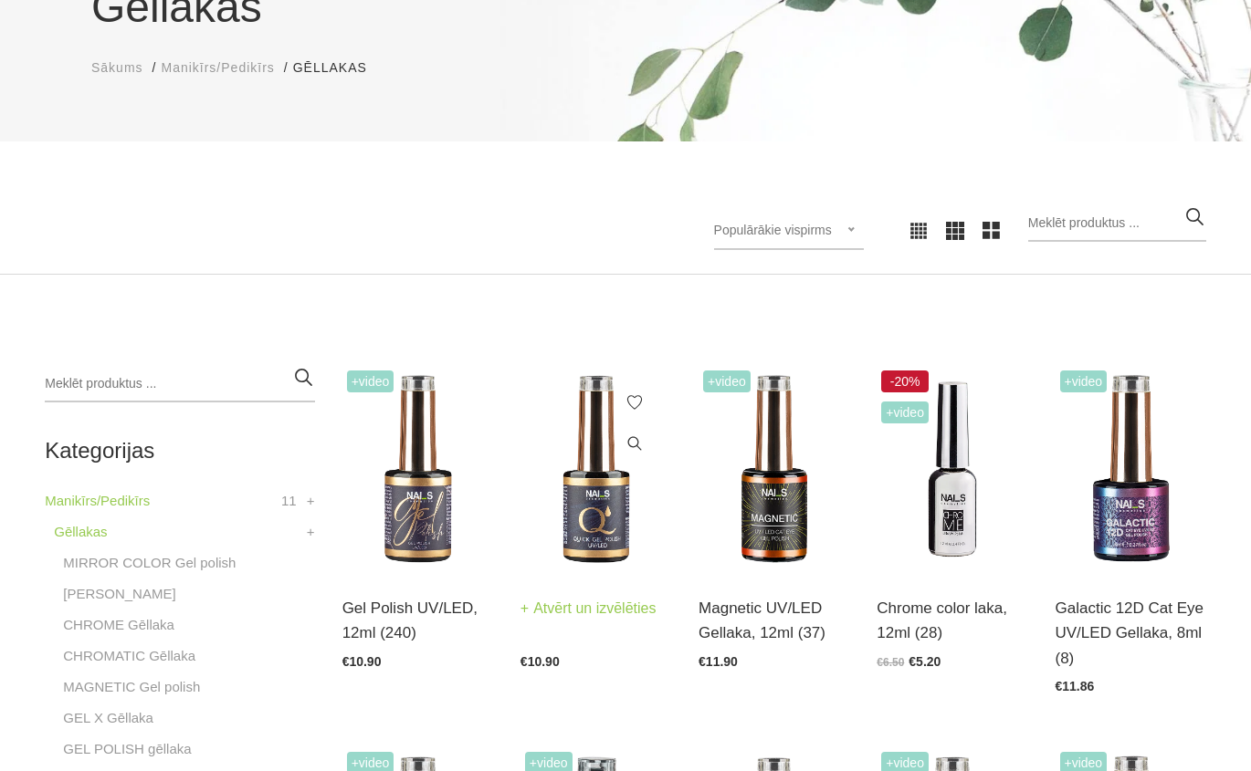
scroll to position [274, 0]
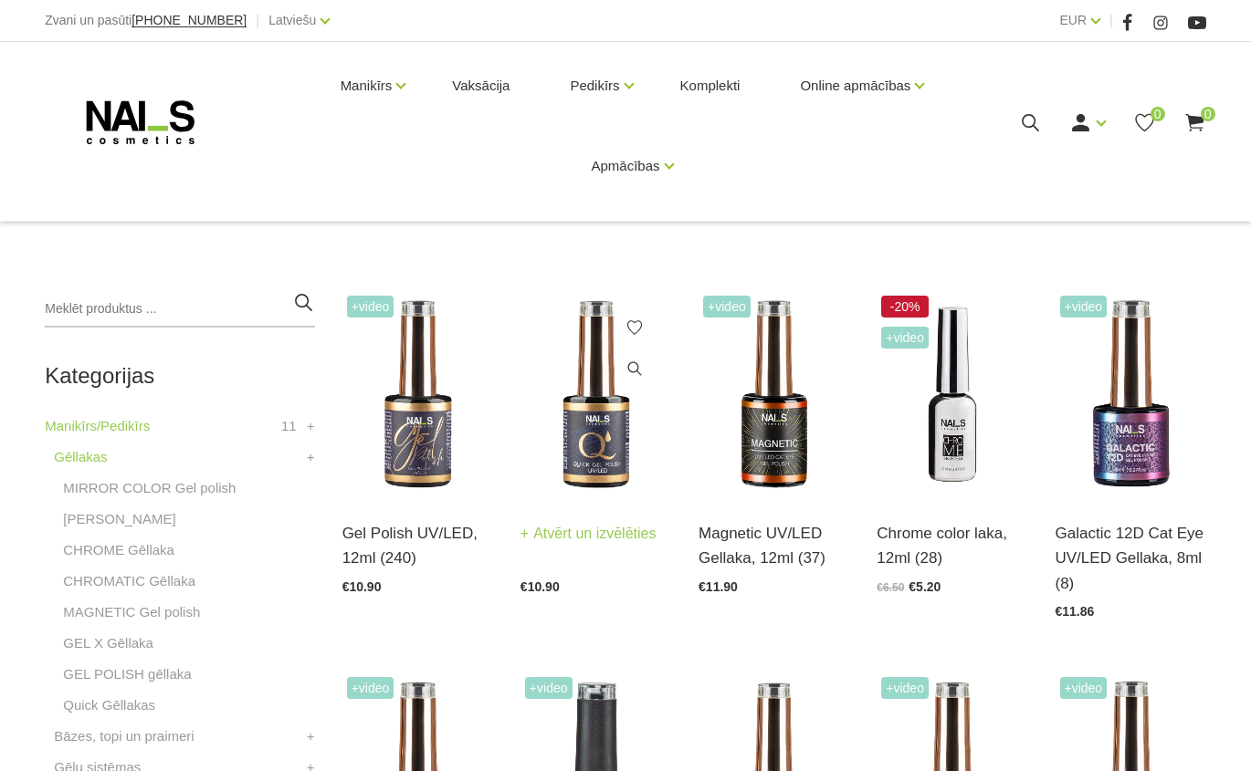
click at [575, 420] on img at bounding box center [595, 394] width 151 height 207
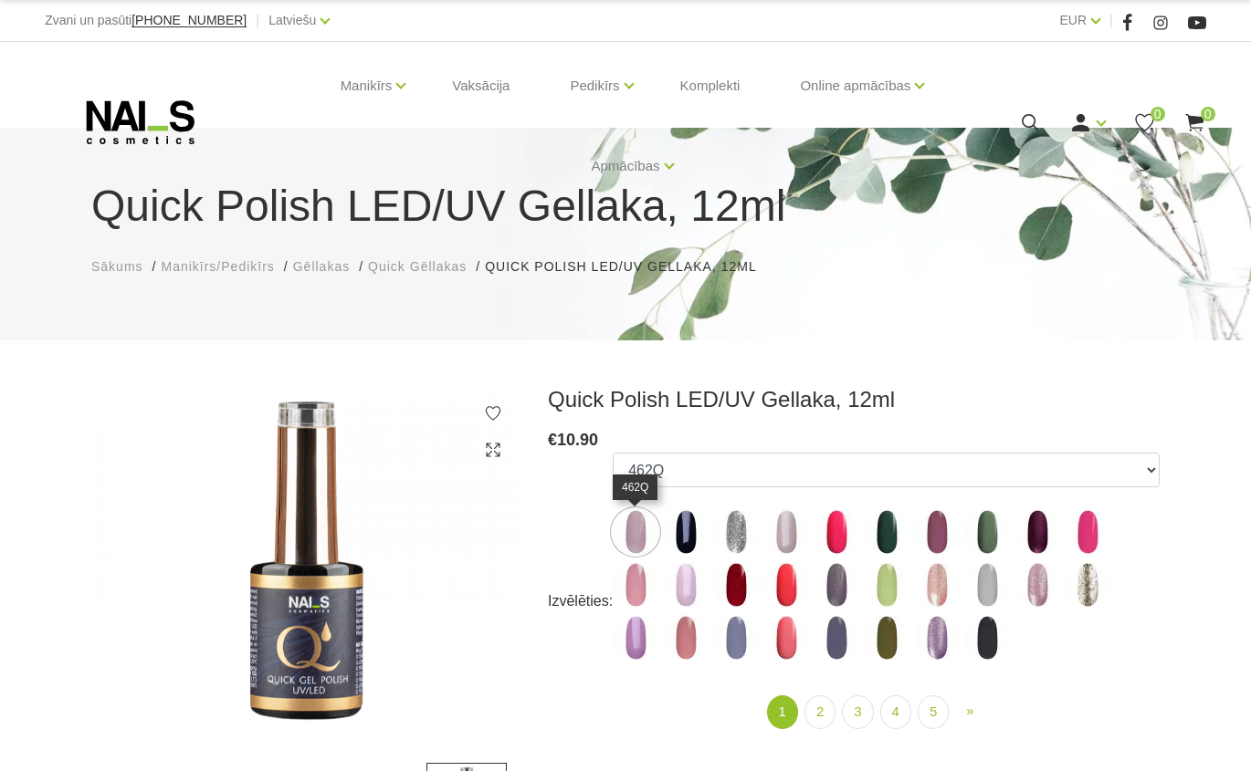
click at [642, 540] on img at bounding box center [636, 532] width 46 height 46
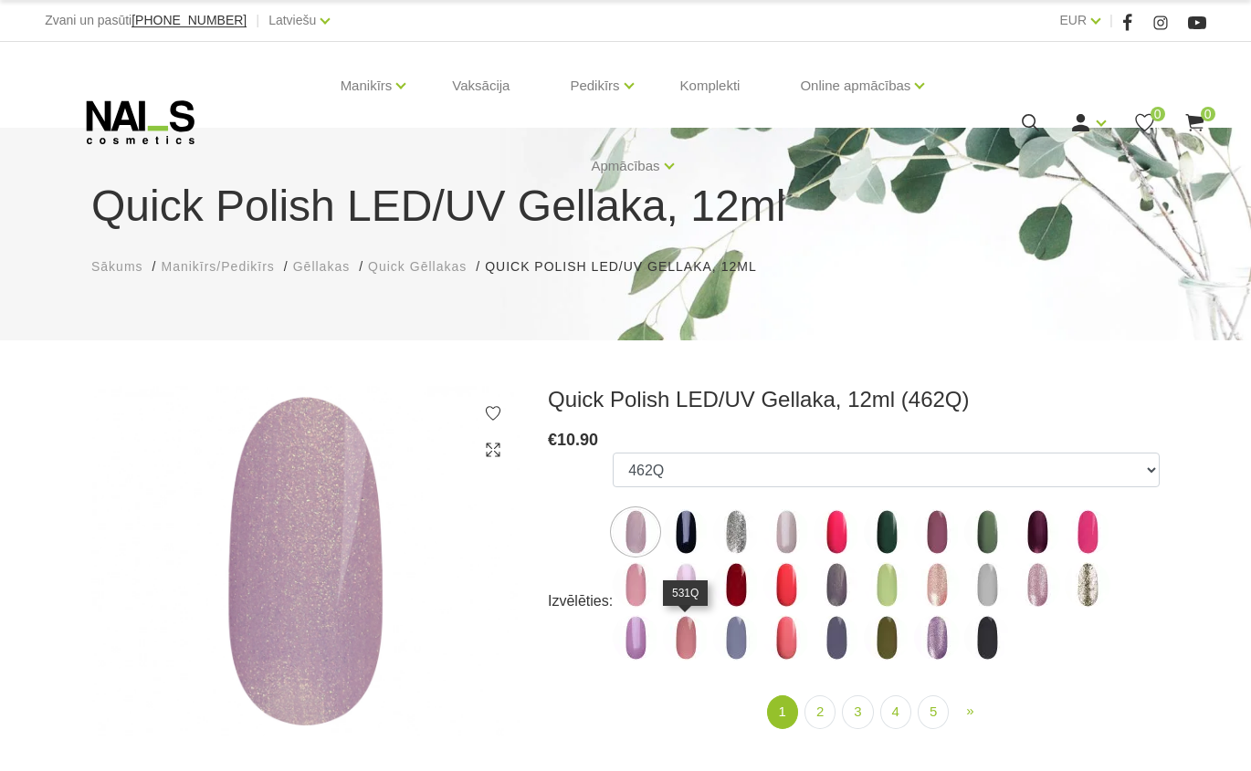
click at [684, 632] on img at bounding box center [686, 638] width 46 height 46
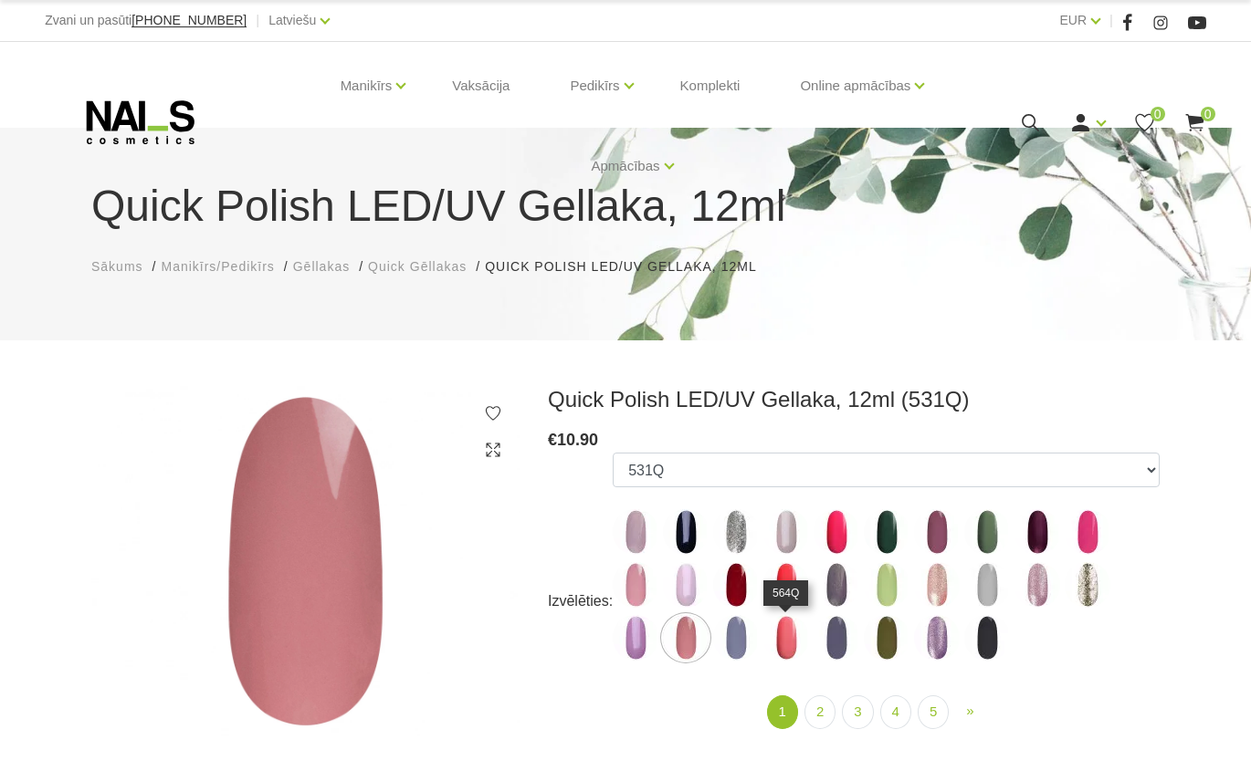
click at [784, 643] on img at bounding box center [786, 638] width 46 height 46
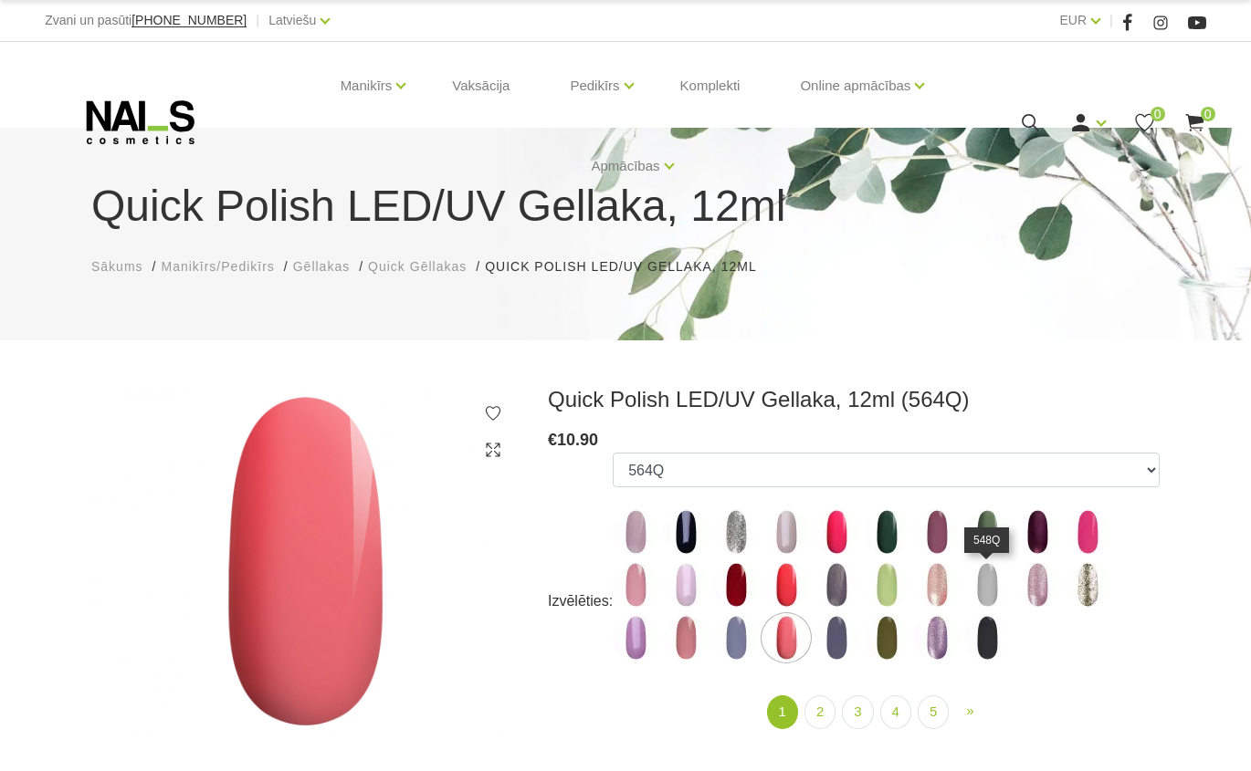
click at [999, 584] on img at bounding box center [987, 585] width 46 height 46
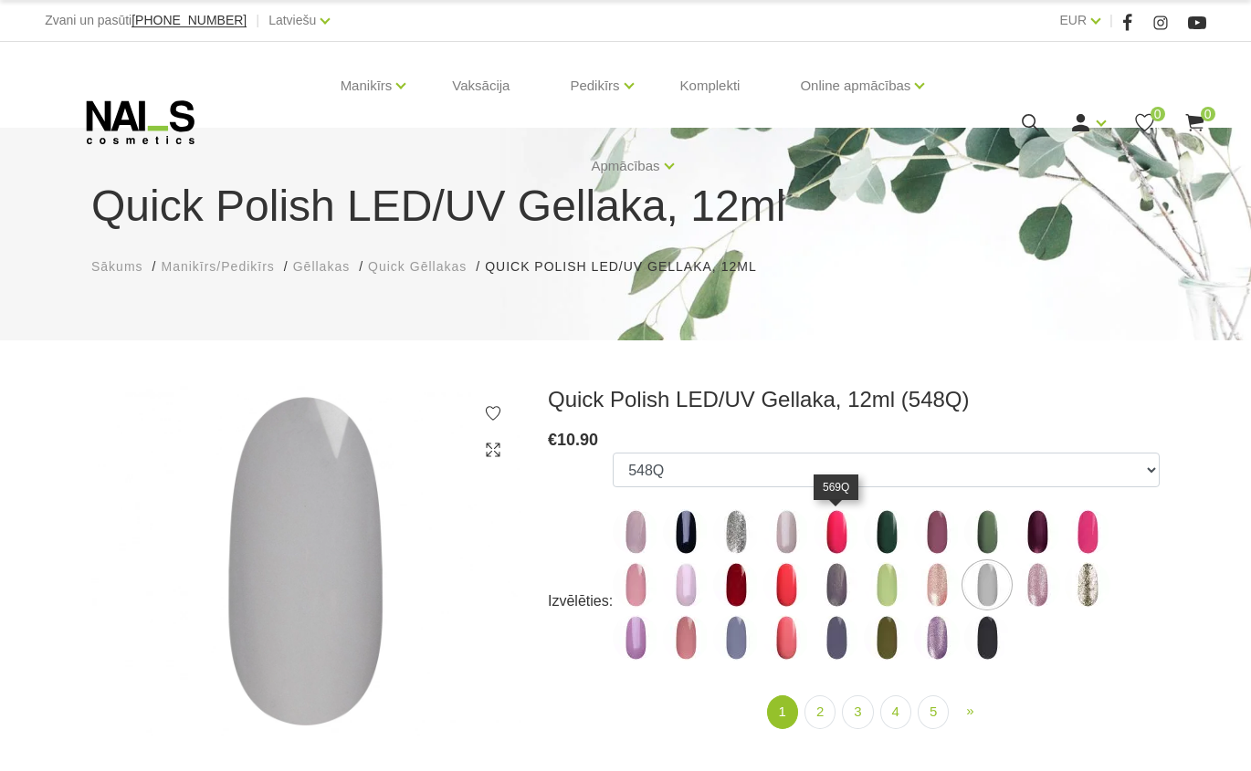
click at [835, 537] on img at bounding box center [836, 532] width 46 height 46
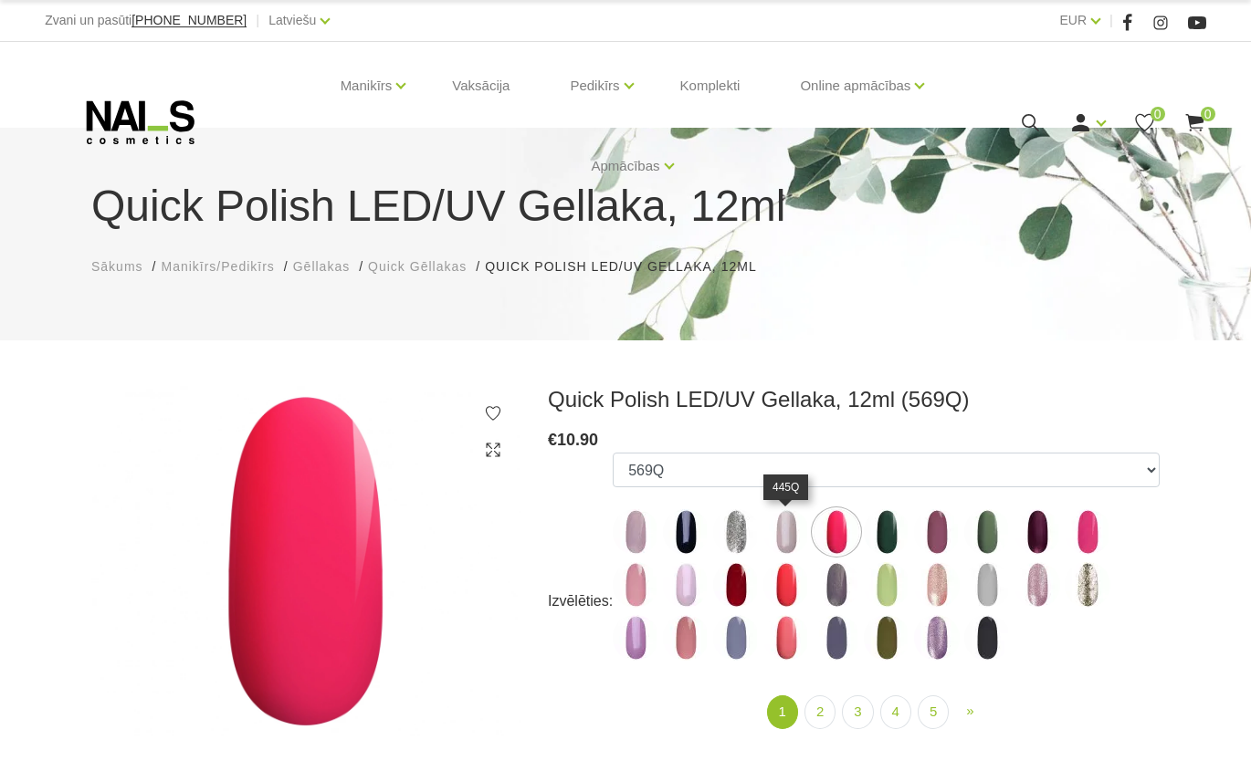
click at [792, 535] on img at bounding box center [786, 532] width 46 height 46
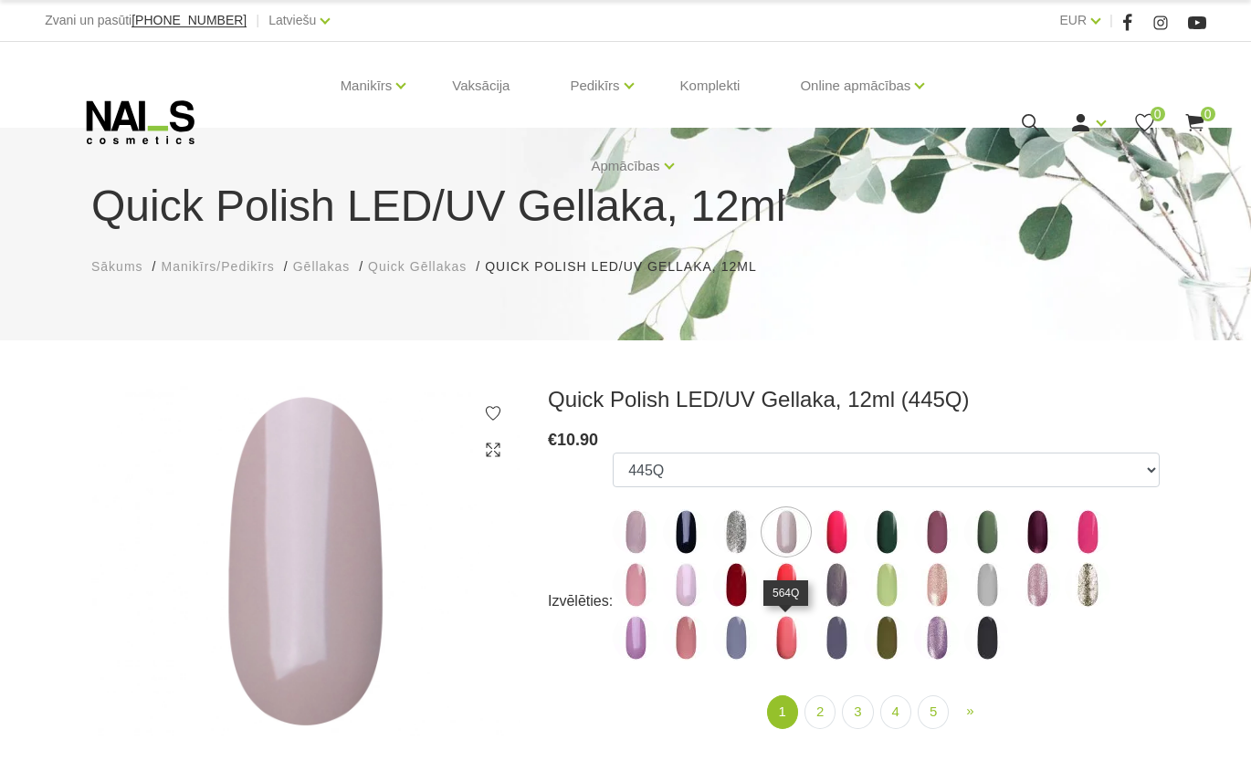
click at [792, 642] on img at bounding box center [786, 638] width 46 height 46
select select "4363"
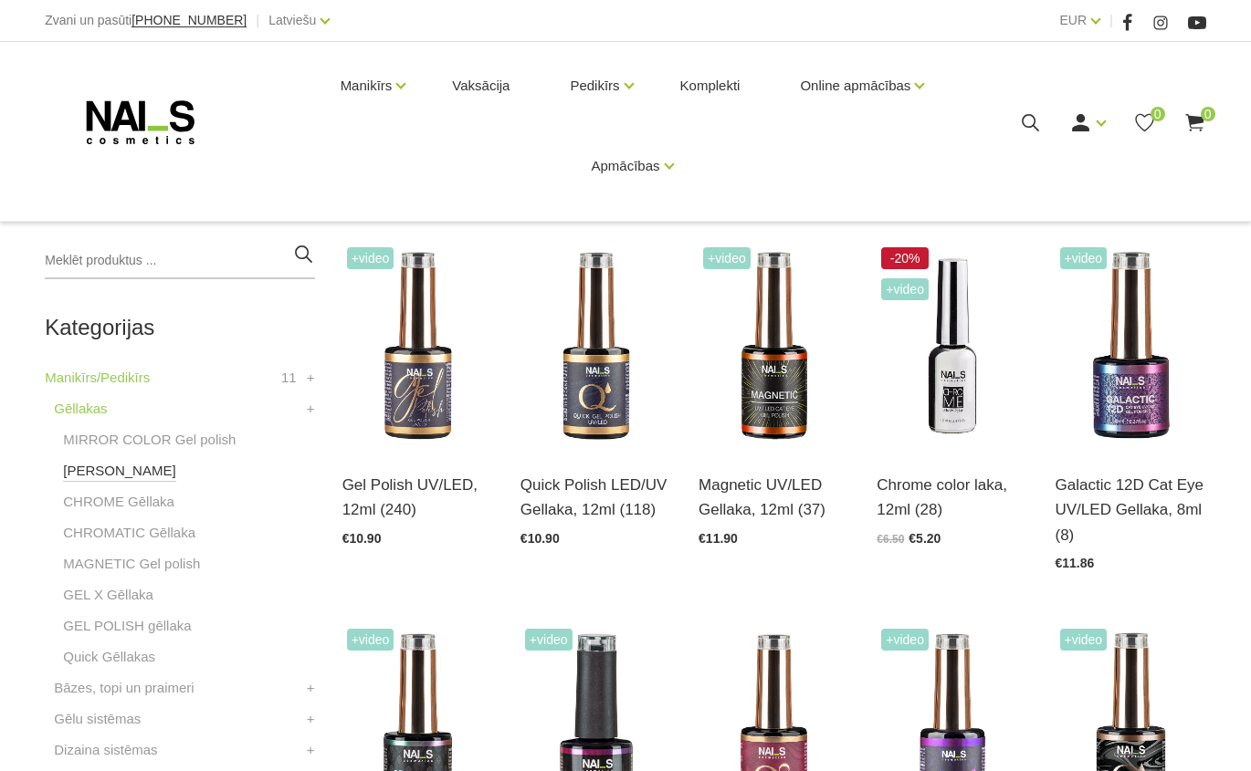
scroll to position [365, 0]
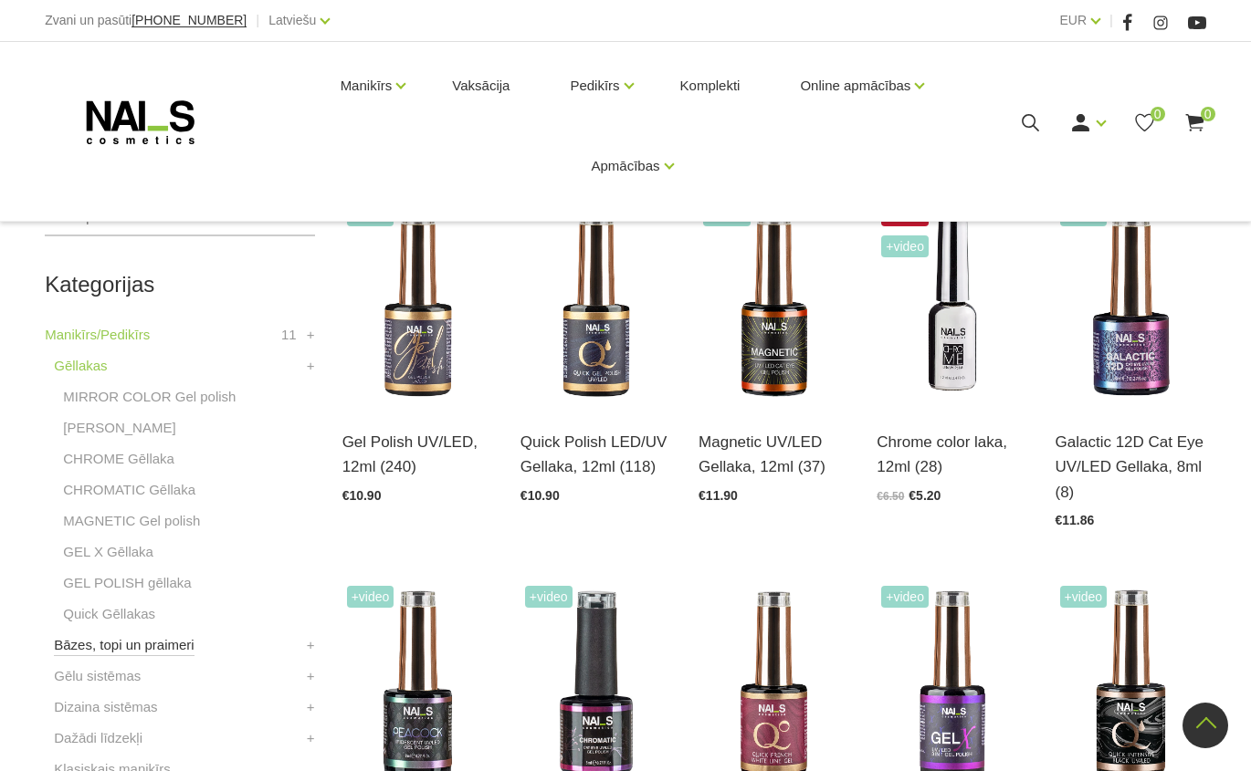
click at [161, 655] on link "Bāzes, topi un praimeri" at bounding box center [124, 646] width 140 height 22
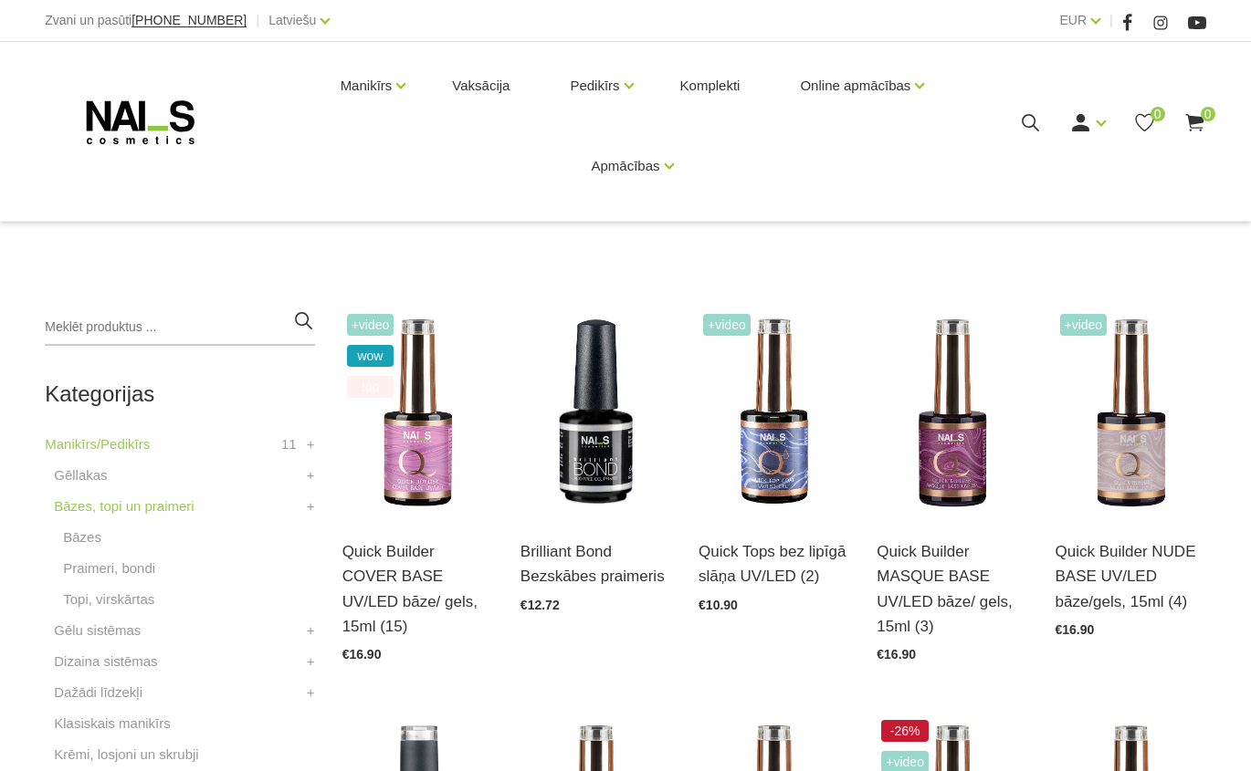
scroll to position [274, 0]
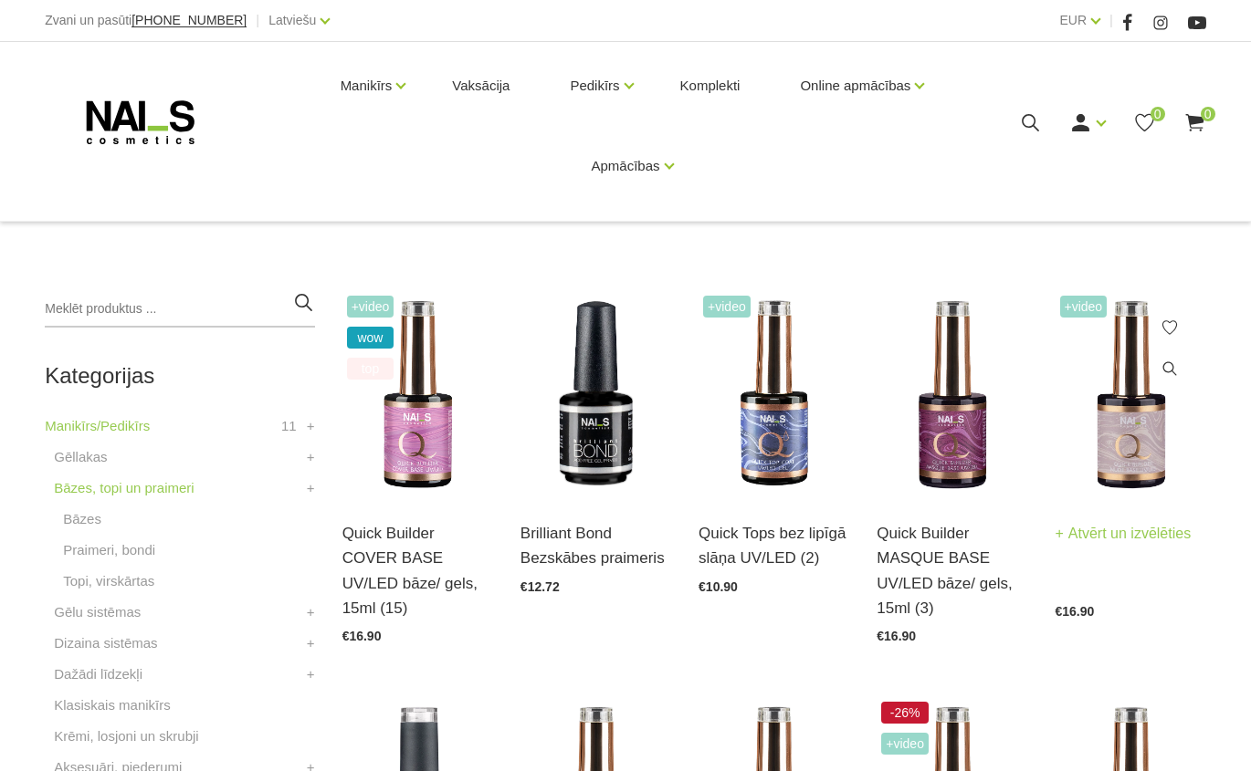
click at [1142, 438] on img at bounding box center [1130, 394] width 151 height 207
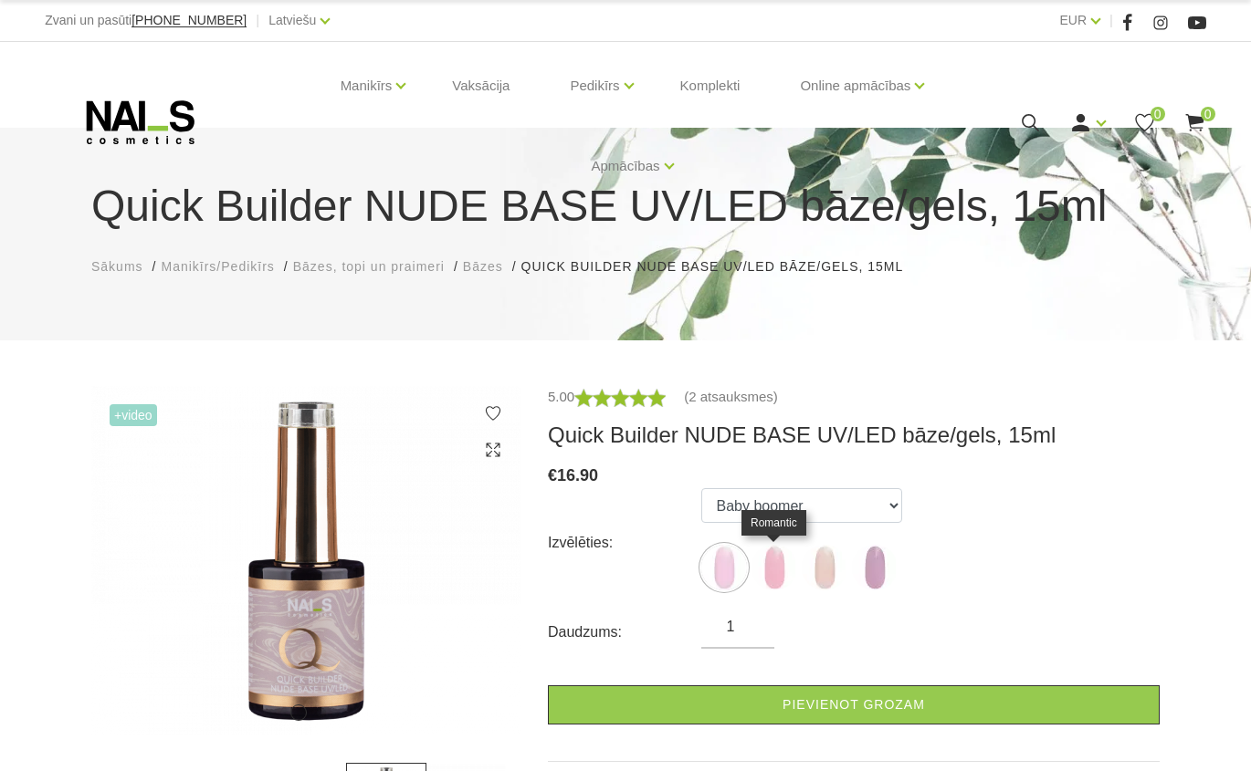
click at [778, 582] on img at bounding box center [774, 568] width 46 height 46
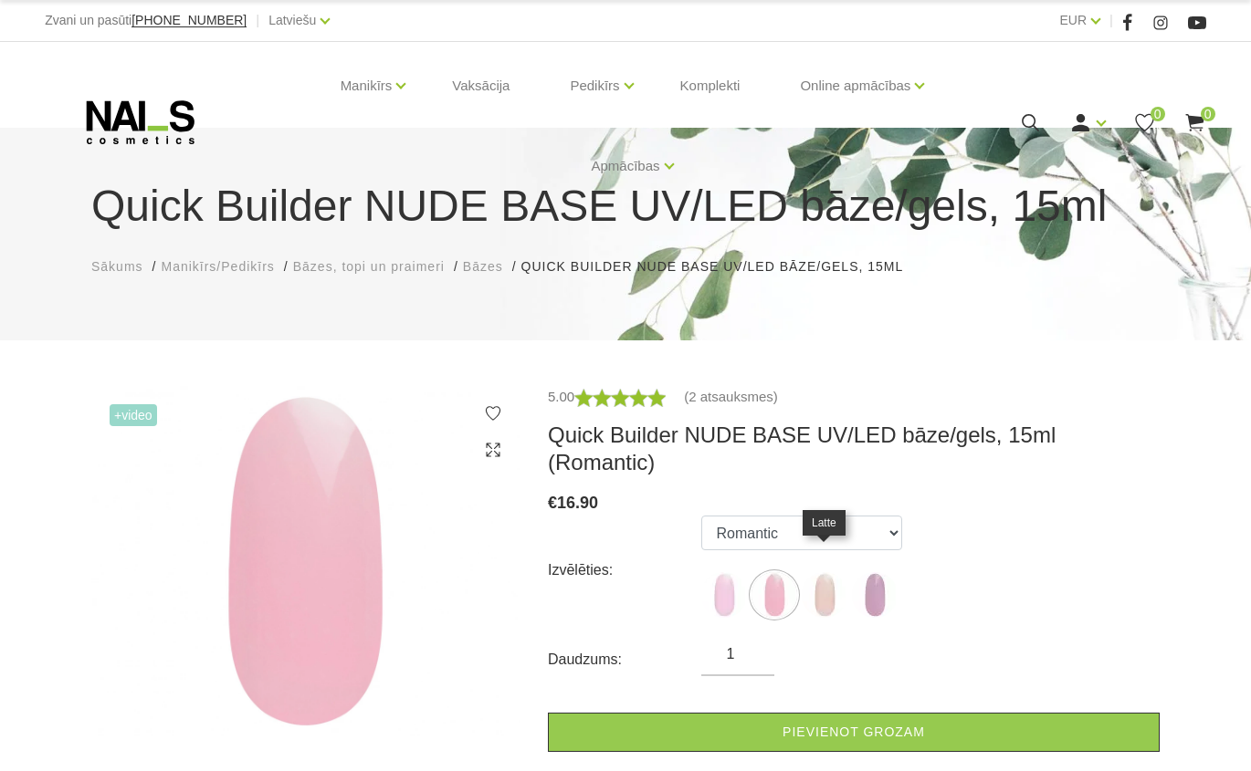
click at [832, 572] on img at bounding box center [825, 595] width 46 height 46
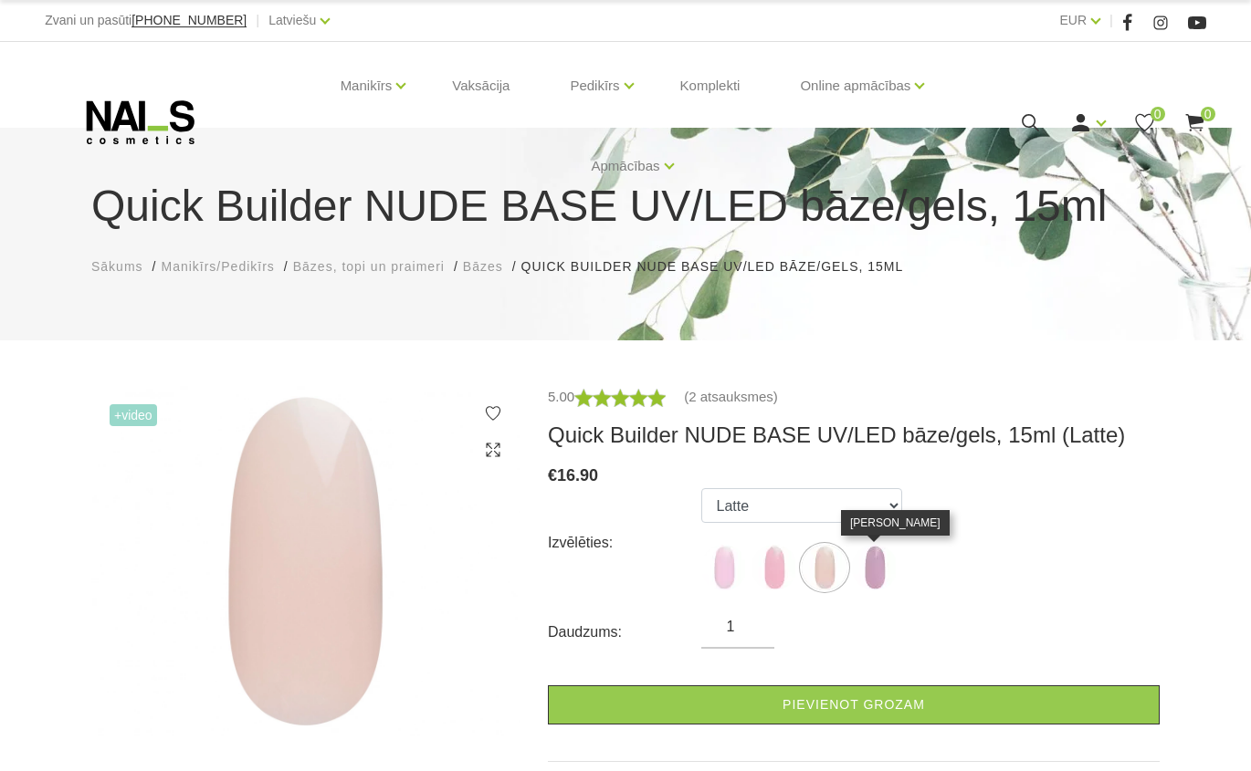
click at [880, 574] on img at bounding box center [875, 568] width 46 height 46
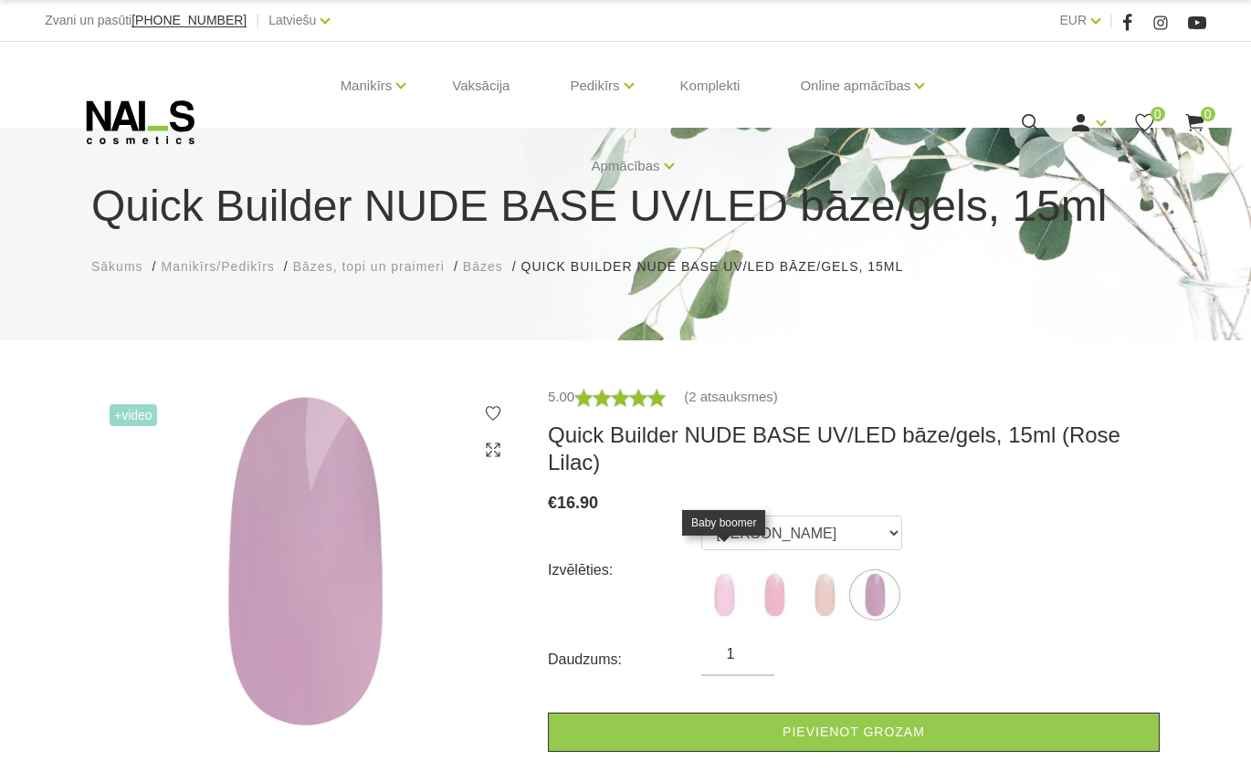
click at [710, 573] on img at bounding box center [724, 595] width 46 height 46
select select "5870"
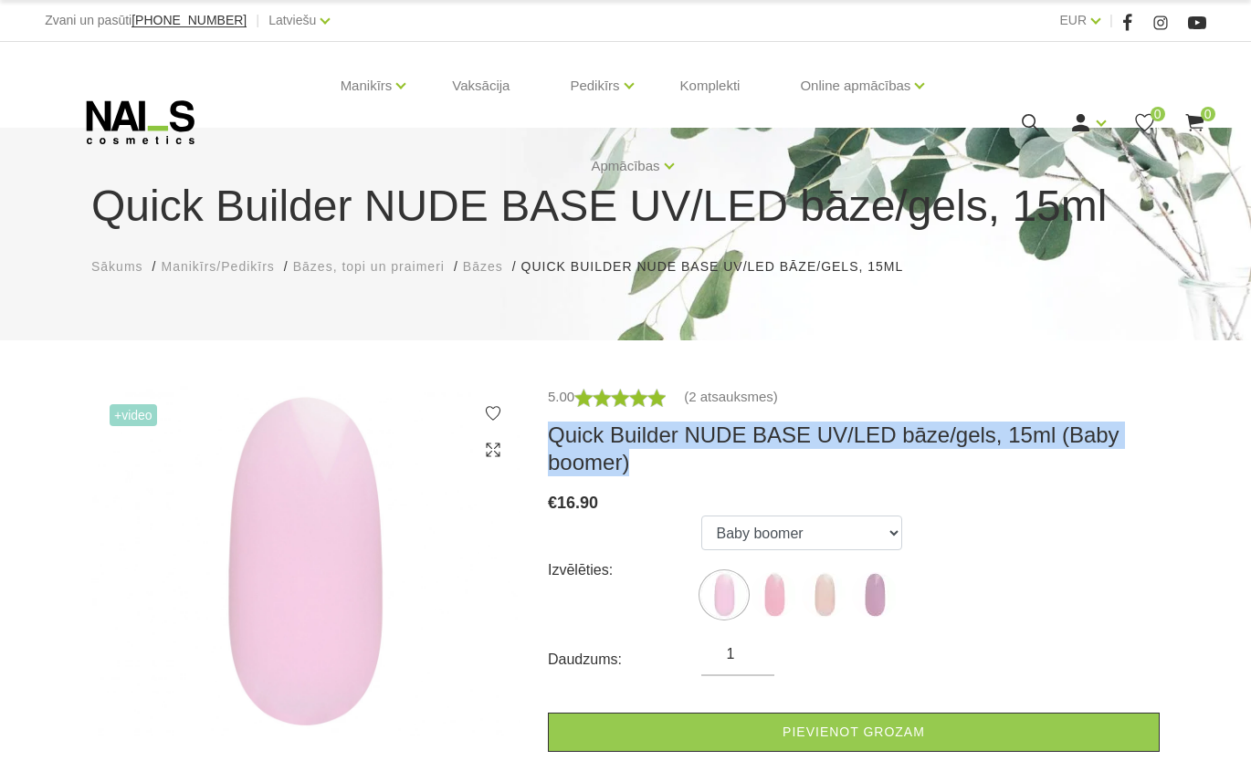
drag, startPoint x: 651, startPoint y: 465, endPoint x: 551, endPoint y: 445, distance: 101.5
click at [551, 445] on h3 "Quick Builder NUDE BASE UV/LED bāze/gels, 15ml (Baby boomer)" at bounding box center [854, 449] width 612 height 55
copy h3 "Quick Builder NUDE BASE UV/LED bāze/gels, 15ml (Baby boomer)"
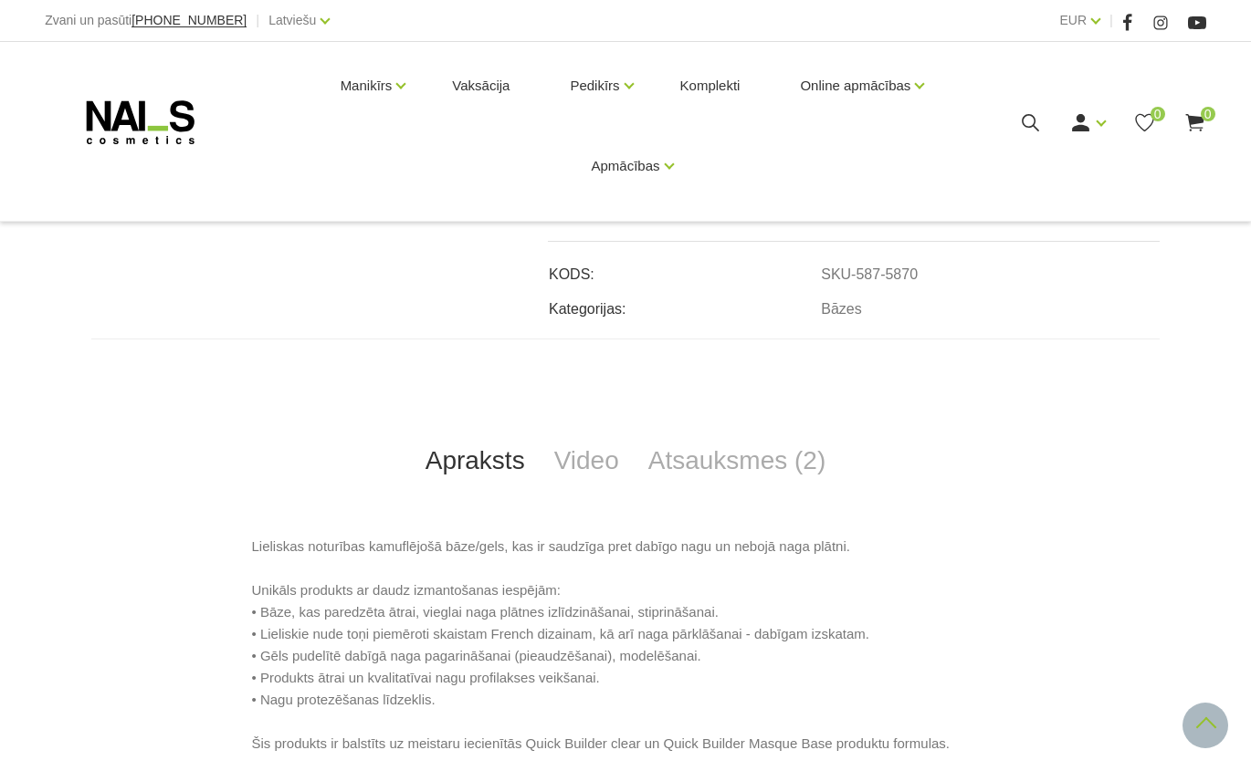
click at [1217, 735] on link at bounding box center [1205, 726] width 46 height 46
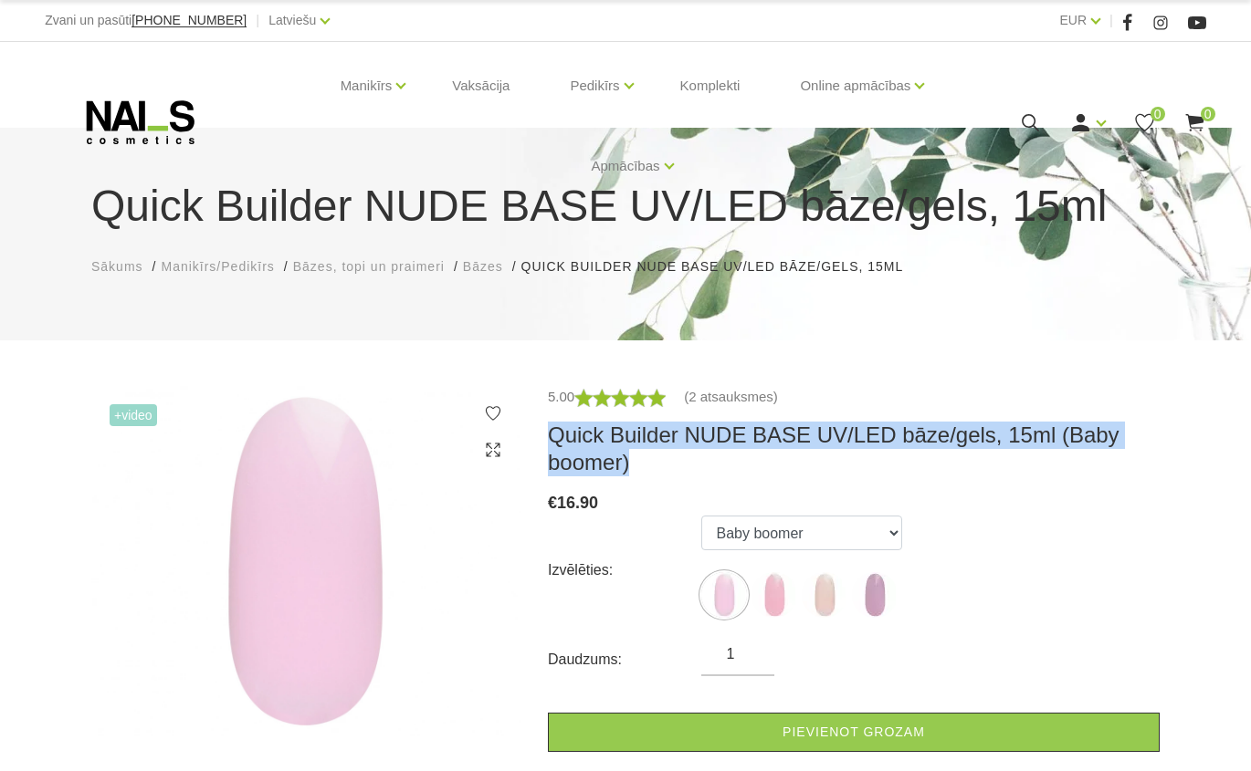
click at [176, 121] on icon at bounding box center [141, 123] width 192 height 46
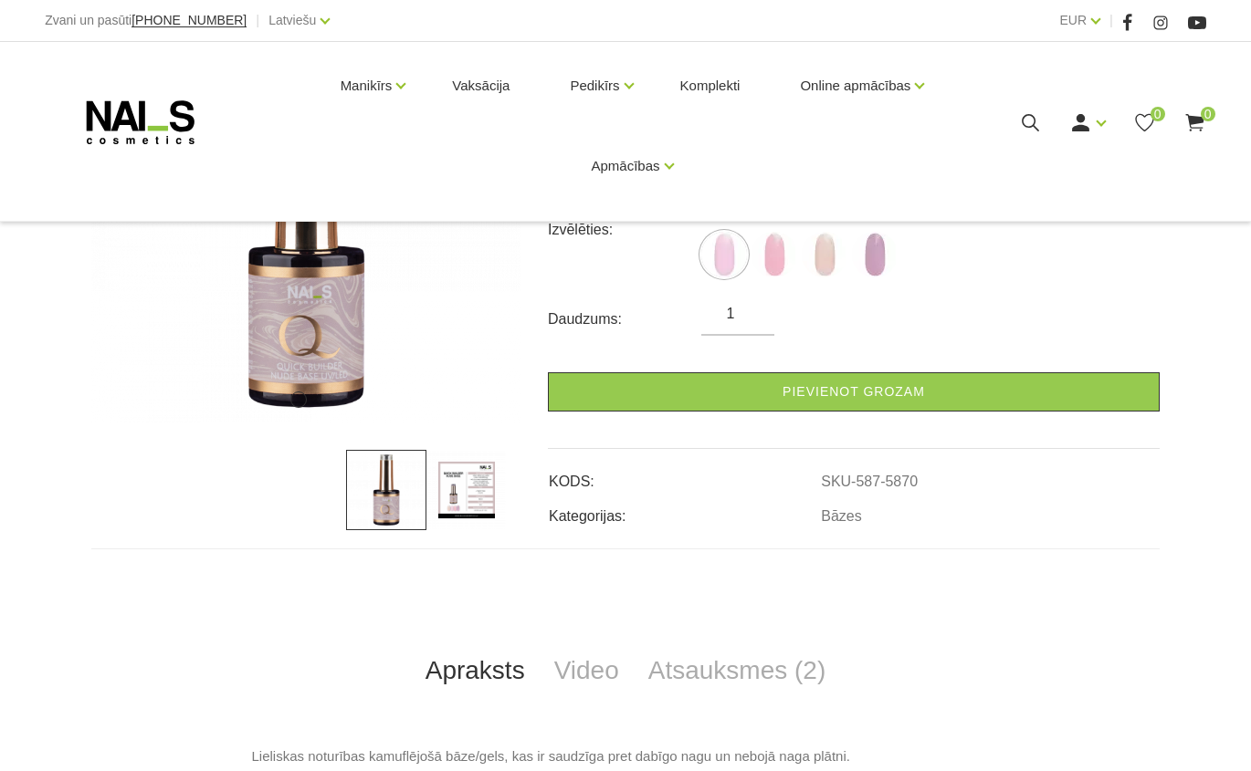
scroll to position [365, 0]
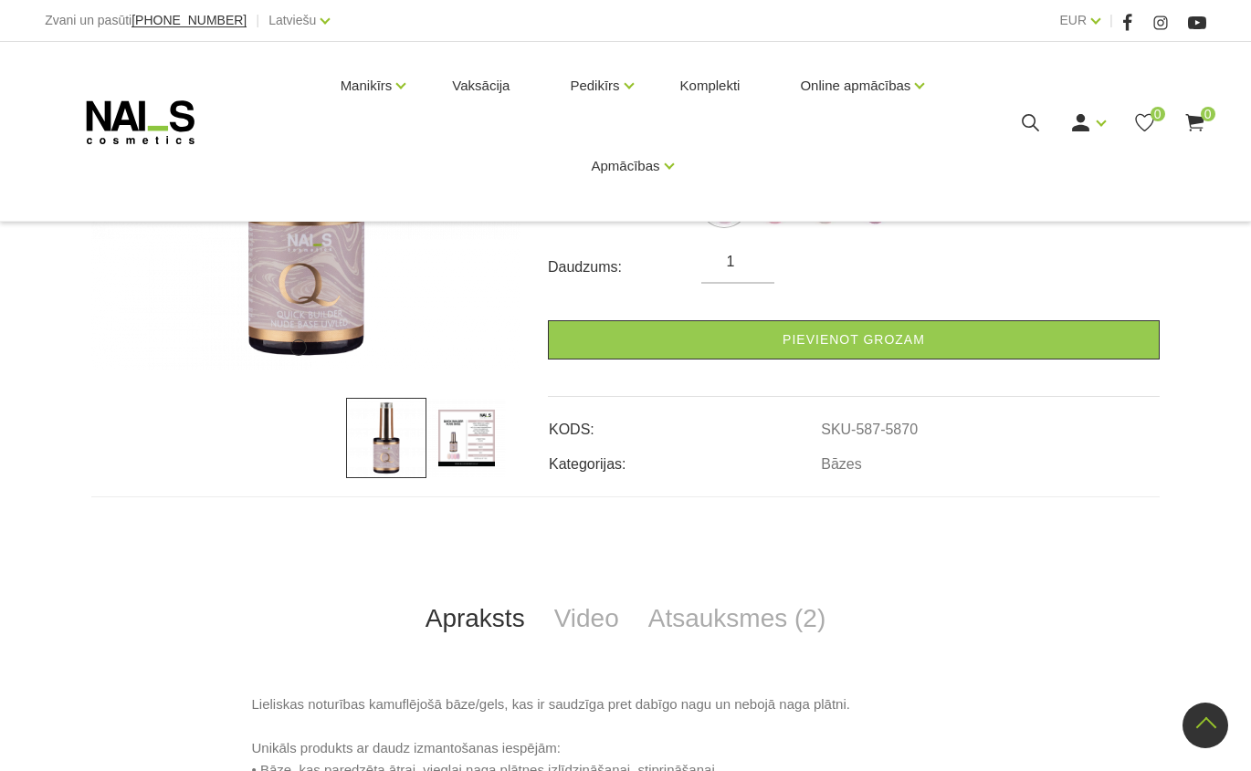
click at [454, 429] on img at bounding box center [466, 438] width 80 height 80
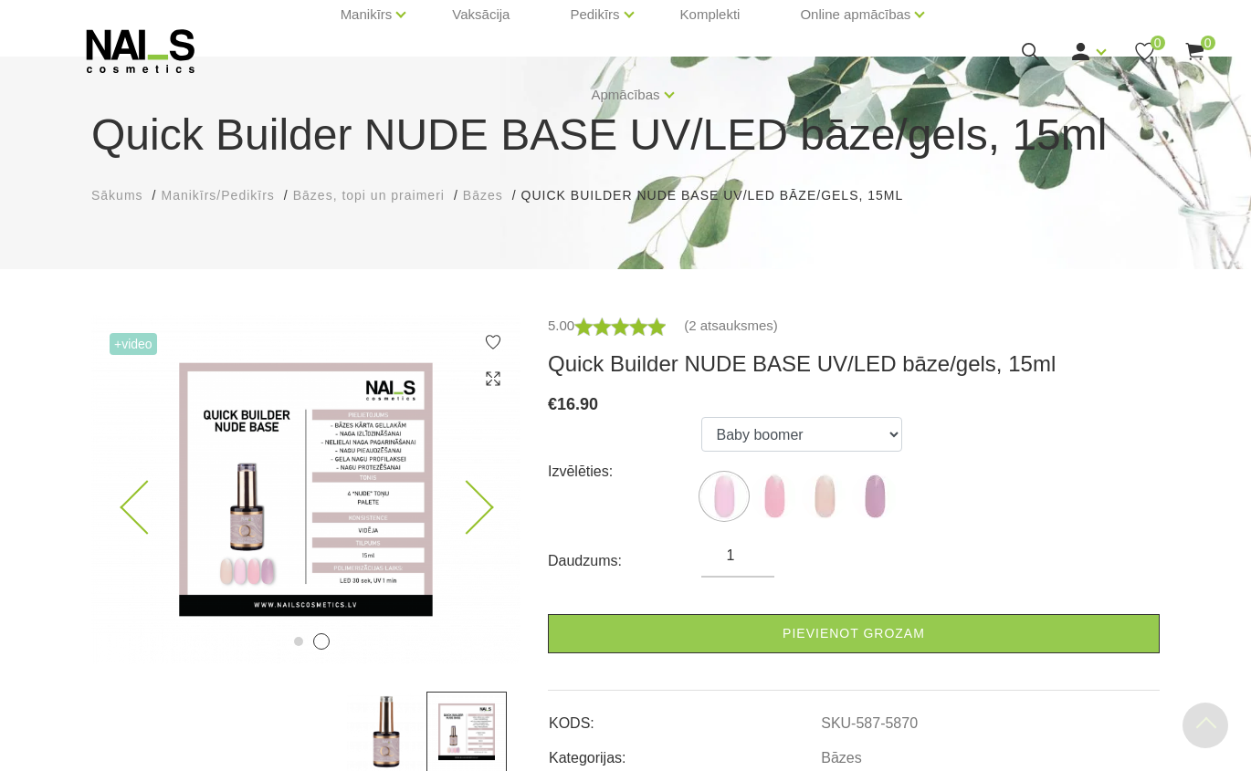
scroll to position [0, 0]
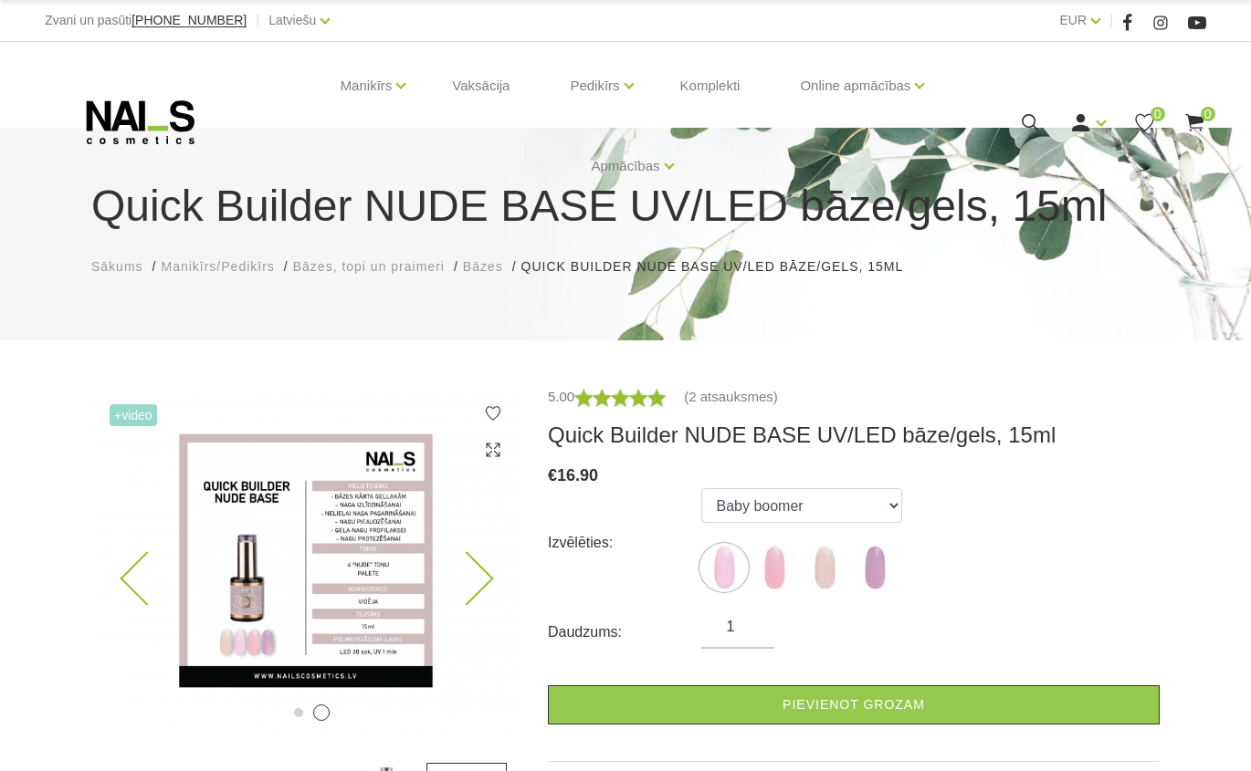
click at [326, 540] on img at bounding box center [305, 561] width 429 height 350
click at [150, 567] on icon at bounding box center [147, 579] width 54 height 54
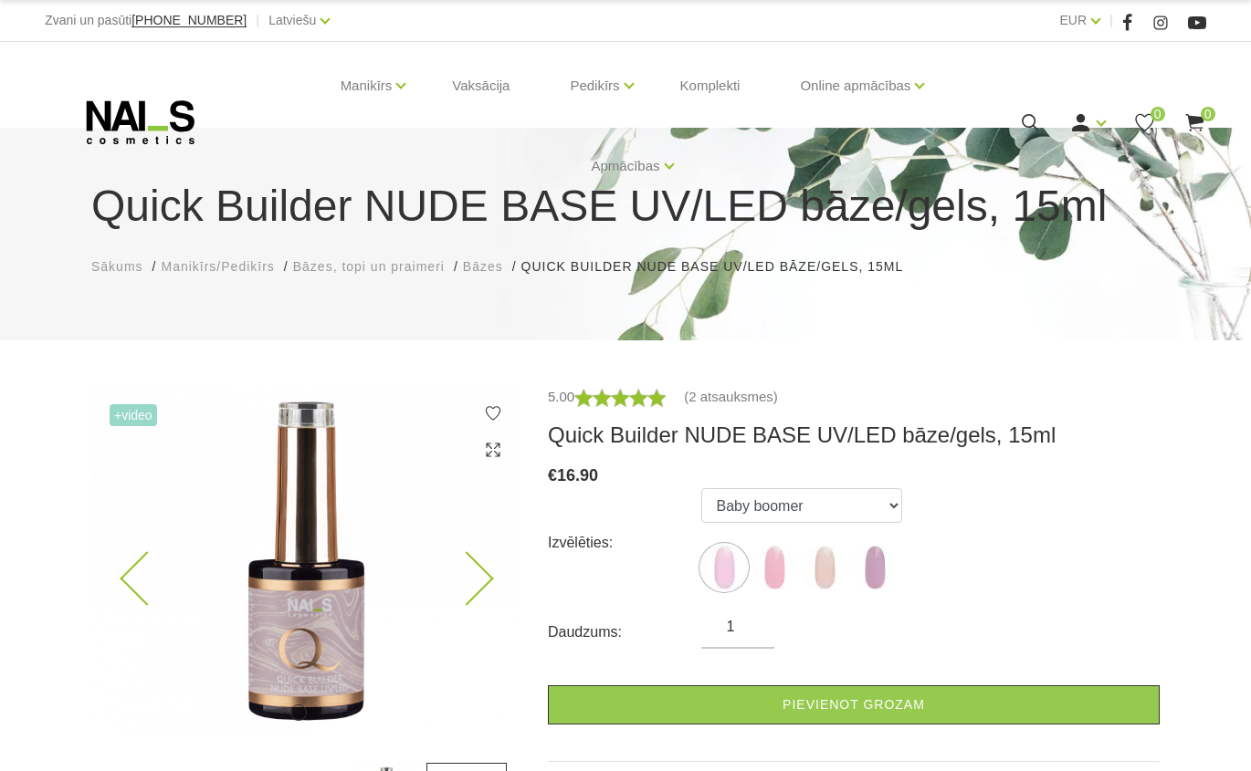
click at [291, 593] on img at bounding box center [305, 561] width 429 height 350
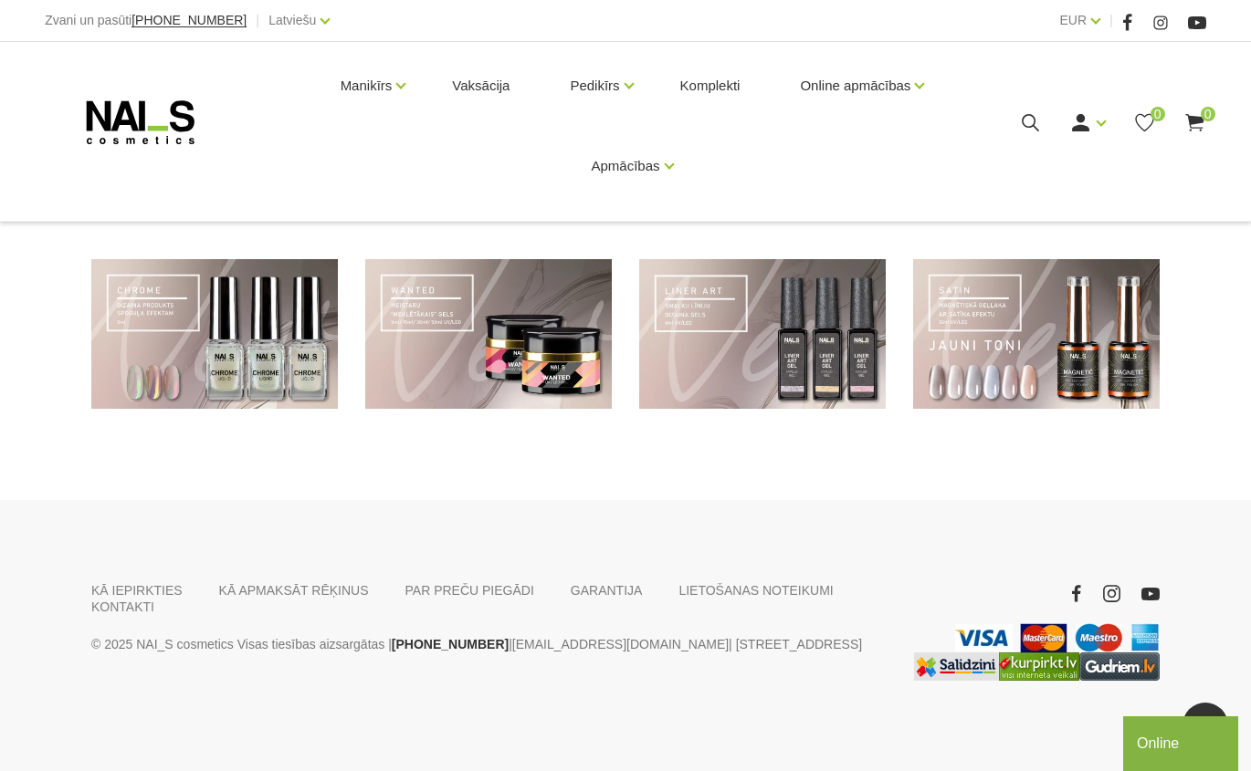
scroll to position [1307, 0]
click at [154, 598] on link "KONTAKTI" at bounding box center [122, 606] width 63 height 16
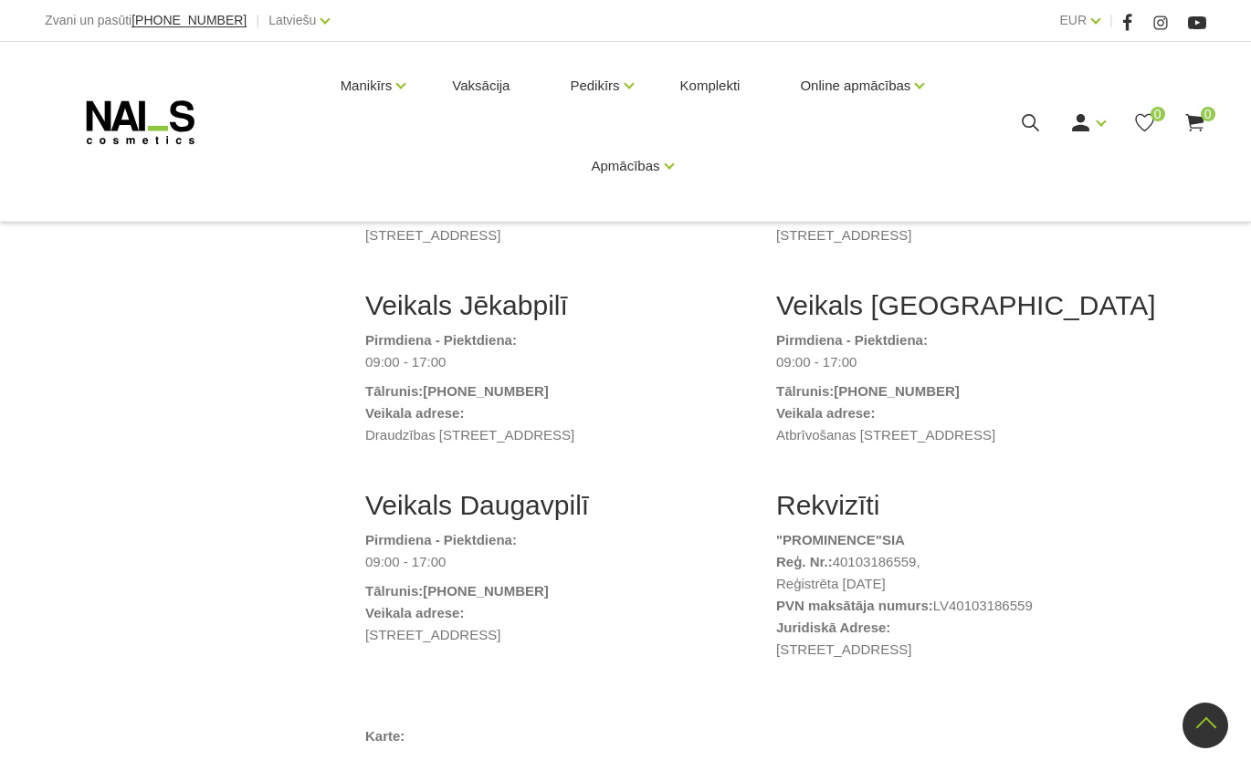
scroll to position [730, 0]
